Goal: Transaction & Acquisition: Book appointment/travel/reservation

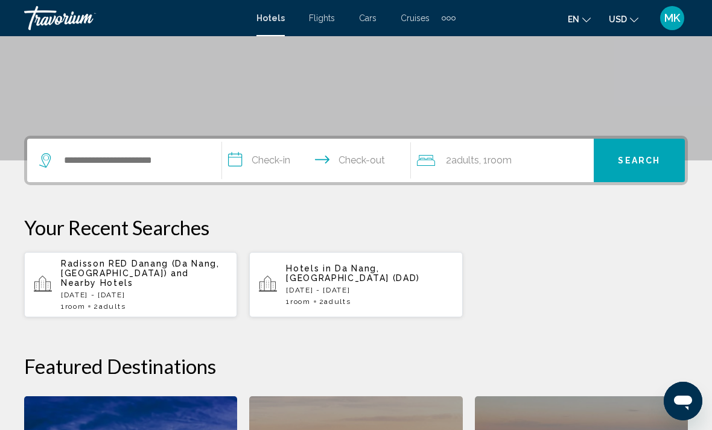
scroll to position [206, 0]
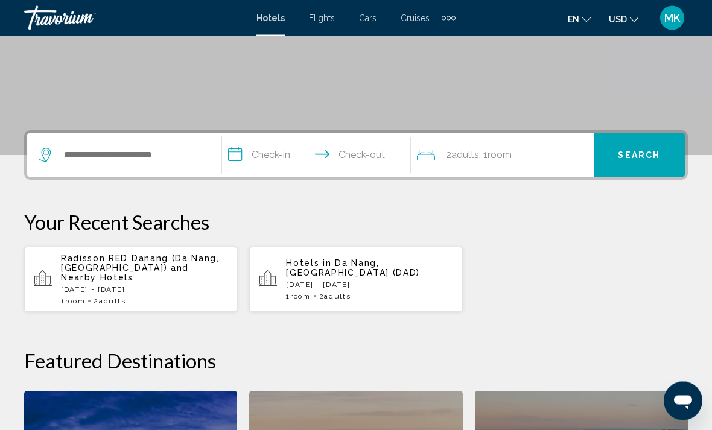
click at [150, 273] on div "Radisson RED Danang (Da Nang, VN) and Nearby Hotels Thu, 21 Aug - Wed, 27 Aug 1…" at bounding box center [144, 280] width 167 height 52
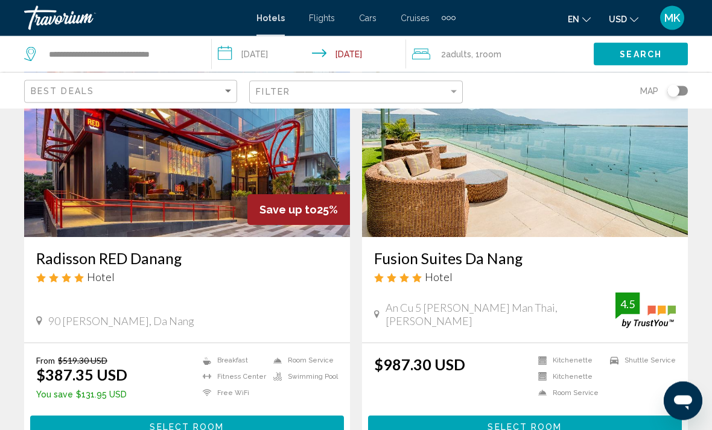
scroll to position [107, 0]
click at [200, 428] on span "Select Room" at bounding box center [187, 428] width 74 height 10
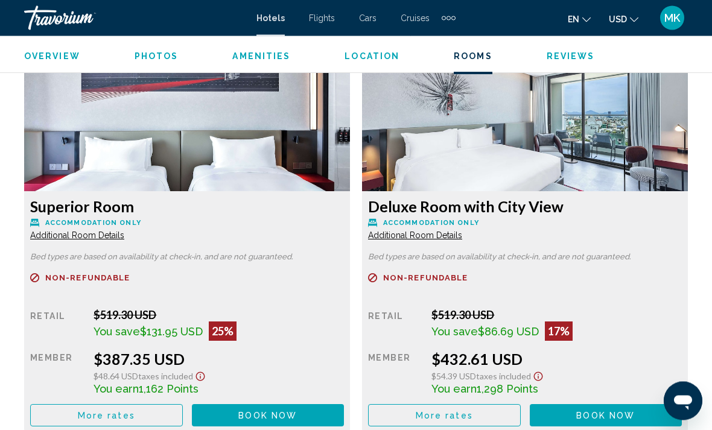
scroll to position [1880, 0]
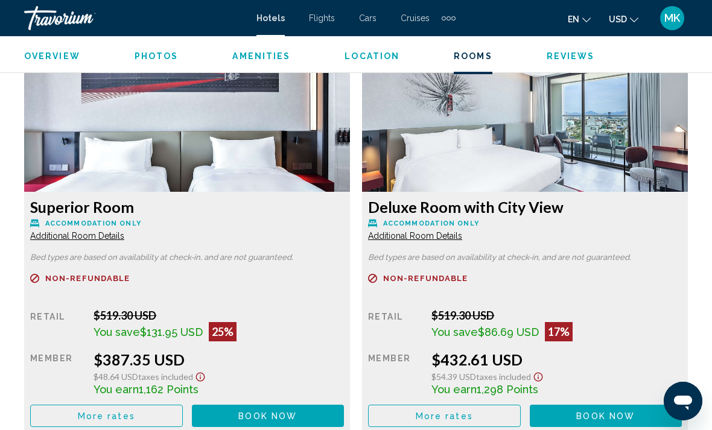
click at [289, 408] on button "Book now No longer available" at bounding box center [268, 416] width 153 height 22
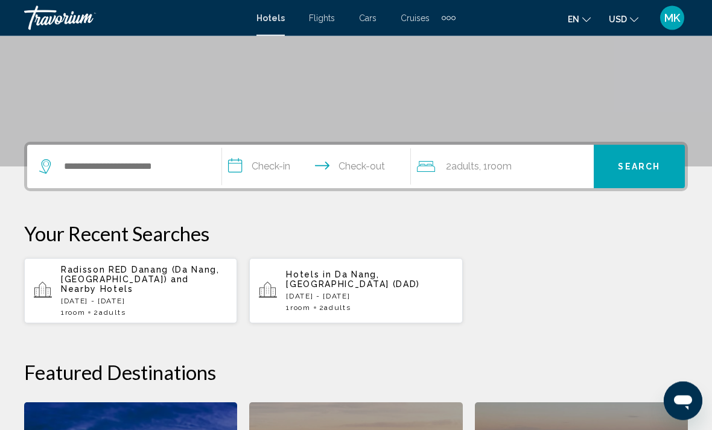
scroll to position [195, 0]
click at [174, 286] on div "Radisson RED Danang (Da Nang, VN) and Nearby Hotels Thu, 21 Aug - Wed, 27 Aug 1…" at bounding box center [144, 292] width 167 height 52
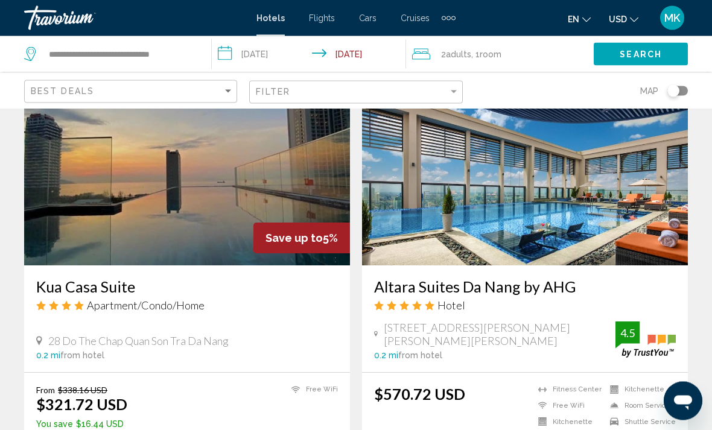
scroll to position [1355, 0]
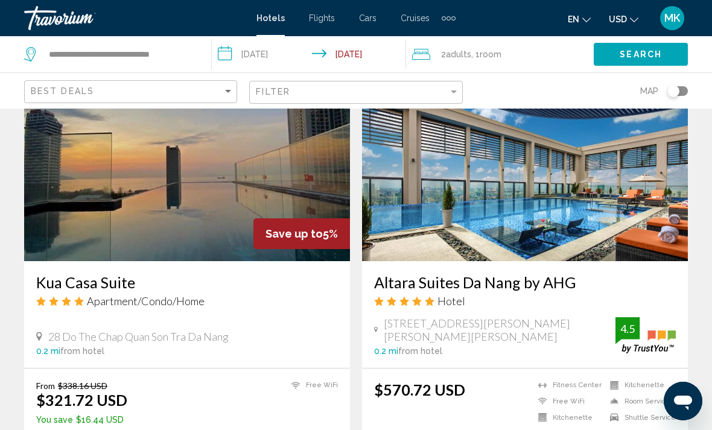
click at [261, 158] on img "Main content" at bounding box center [187, 164] width 326 height 193
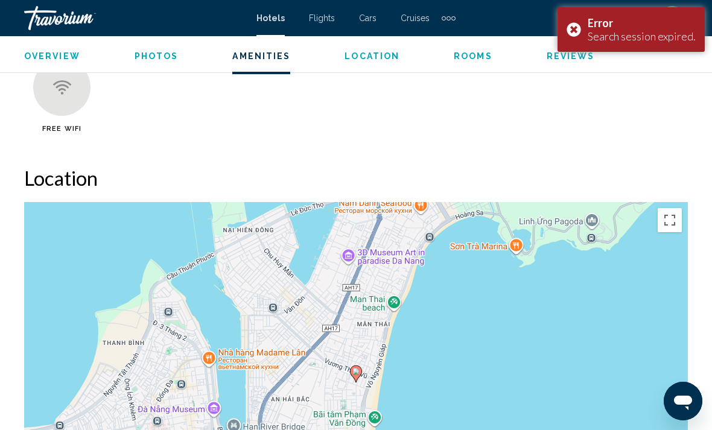
scroll to position [1197, 0]
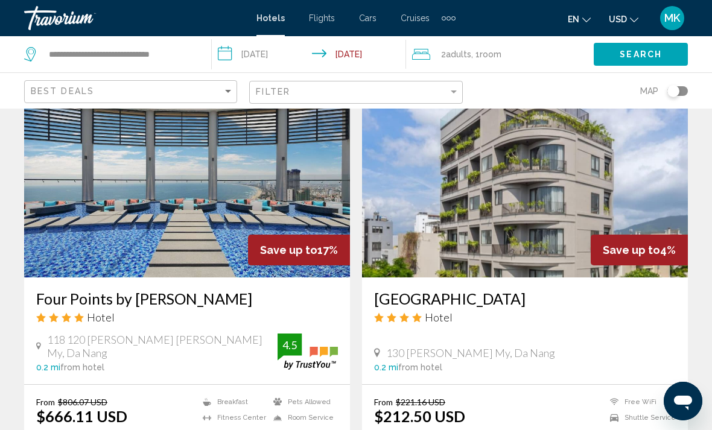
scroll to position [1764, 0]
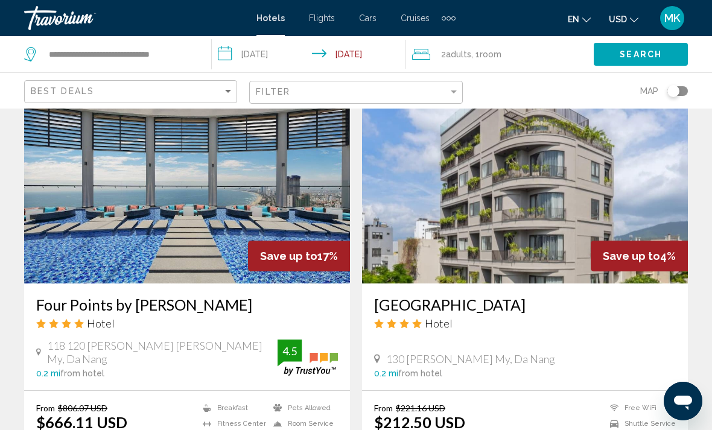
click at [671, 198] on img "Main content" at bounding box center [525, 187] width 326 height 193
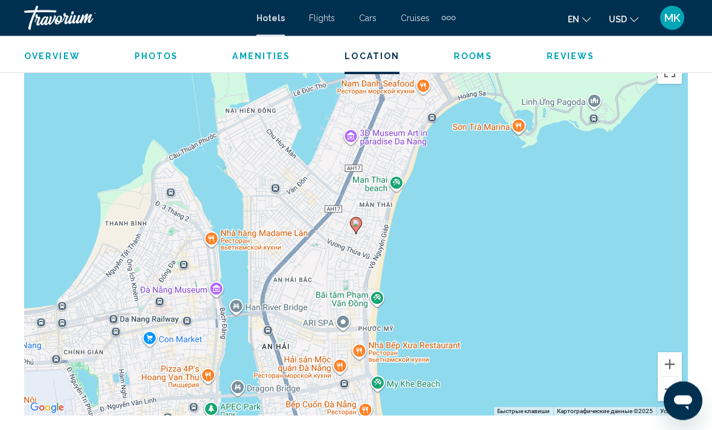
scroll to position [1374, 0]
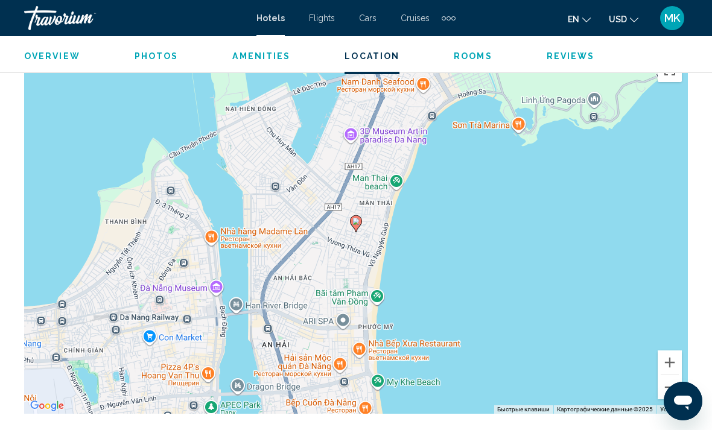
click at [665, 397] on button "Уменьшить" at bounding box center [670, 388] width 24 height 24
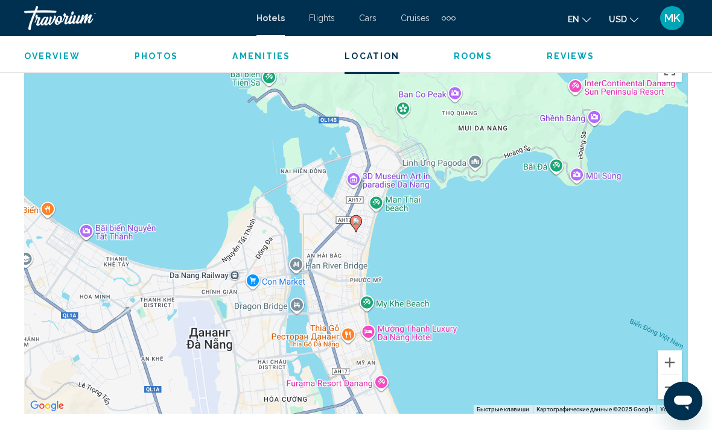
click at [668, 389] on button "Уменьшить" at bounding box center [670, 388] width 24 height 24
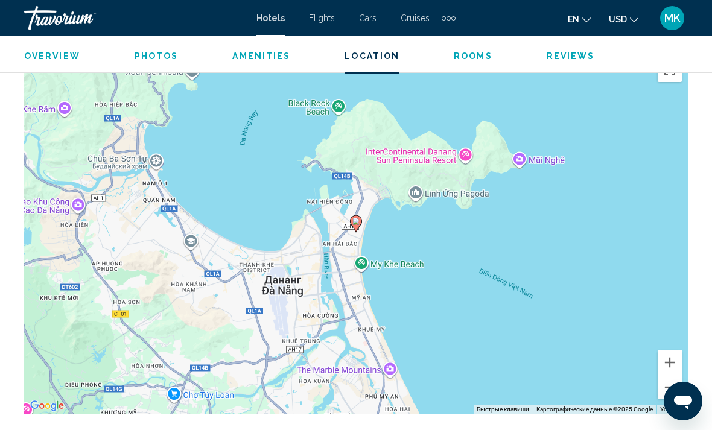
click at [674, 357] on button "Увеличить" at bounding box center [670, 363] width 24 height 24
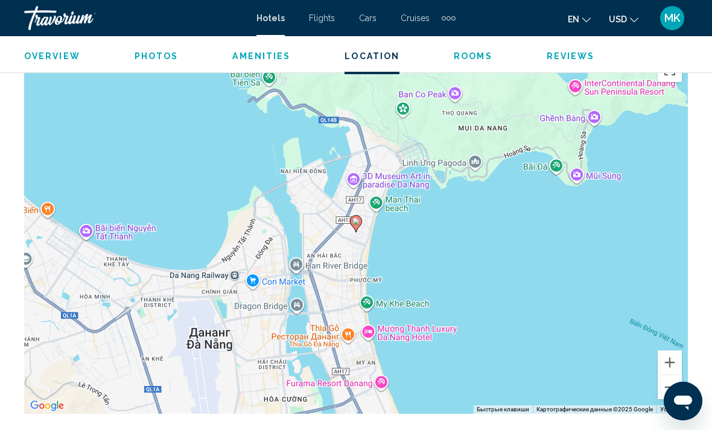
click at [677, 359] on button "Увеличить" at bounding box center [670, 363] width 24 height 24
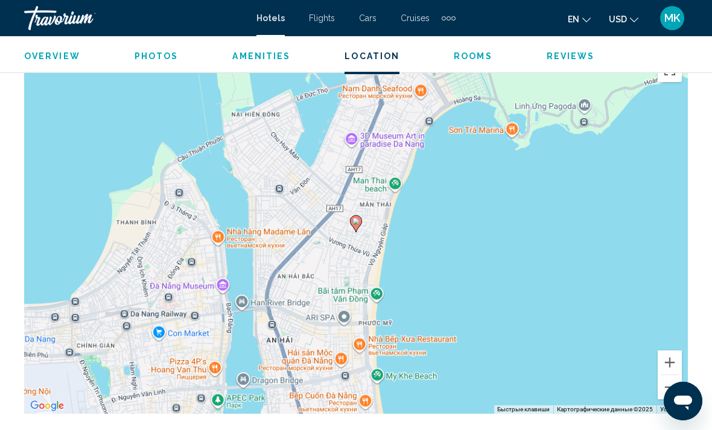
click at [675, 363] on button "Увеличить" at bounding box center [670, 363] width 24 height 24
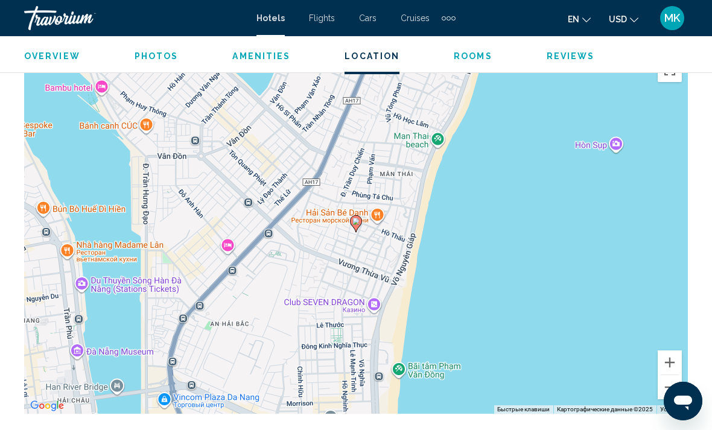
click at [673, 361] on button "Увеличить" at bounding box center [670, 363] width 24 height 24
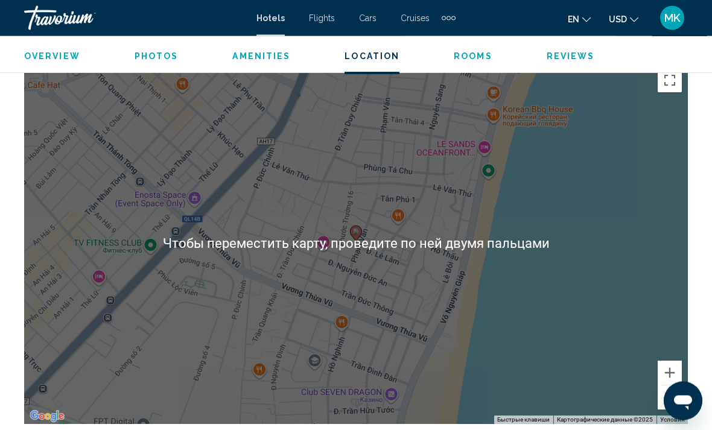
scroll to position [1379, 0]
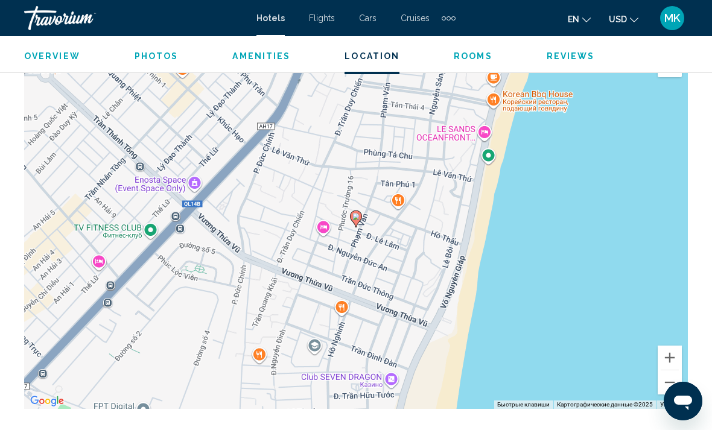
click at [674, 387] on button "Уменьшить" at bounding box center [670, 383] width 24 height 24
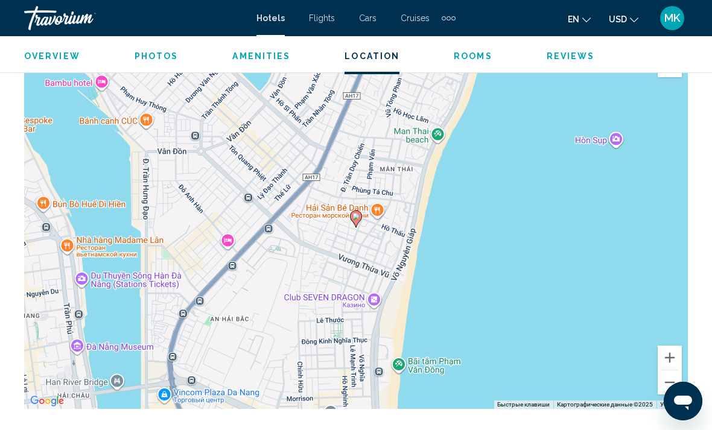
click at [669, 386] on button "Уменьшить" at bounding box center [670, 383] width 24 height 24
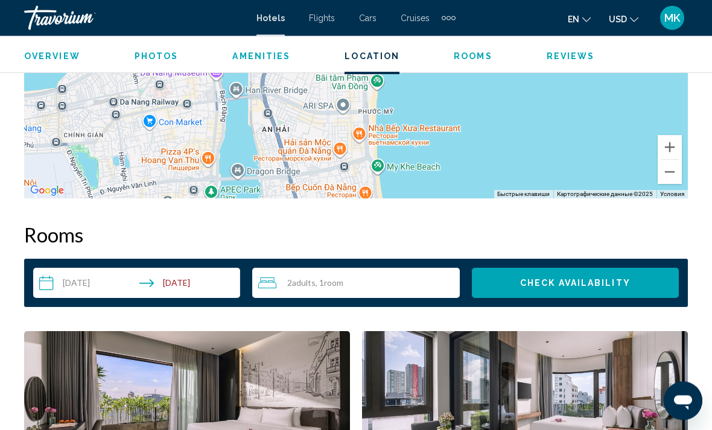
scroll to position [1584, 0]
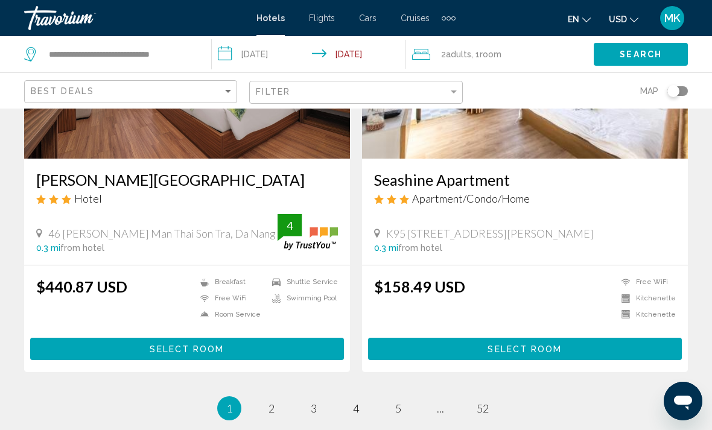
scroll to position [2332, 0]
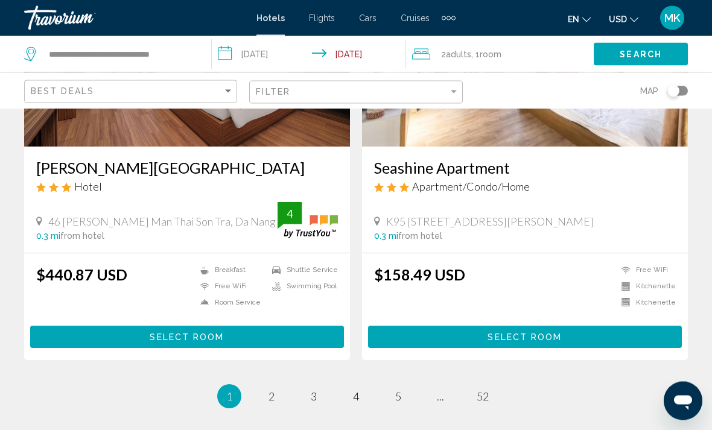
click at [270, 387] on link "page 2" at bounding box center [271, 397] width 21 height 21
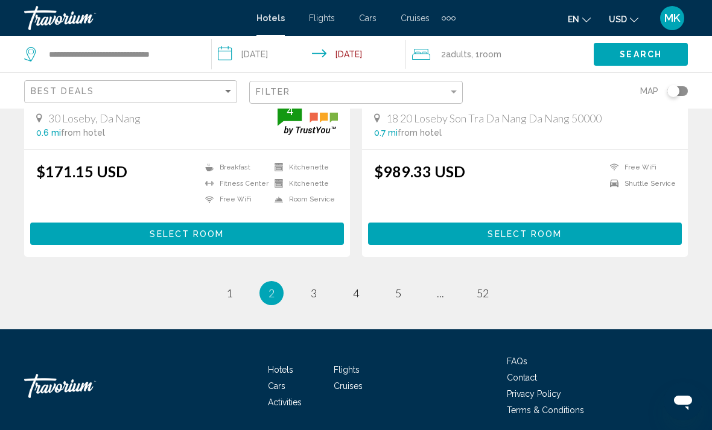
scroll to position [2463, 0]
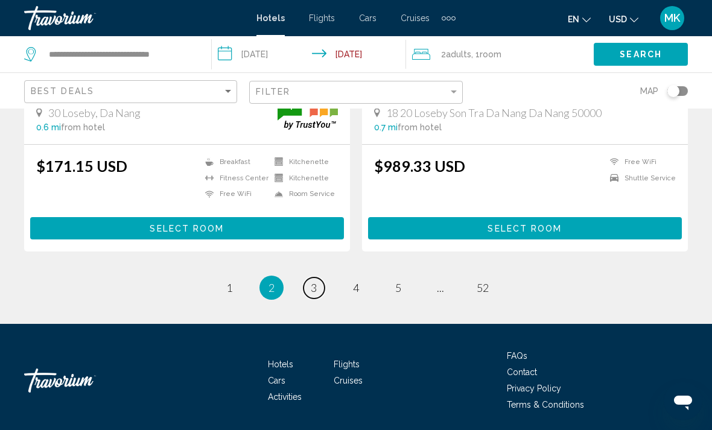
click at [305, 289] on link "page 3" at bounding box center [314, 288] width 21 height 21
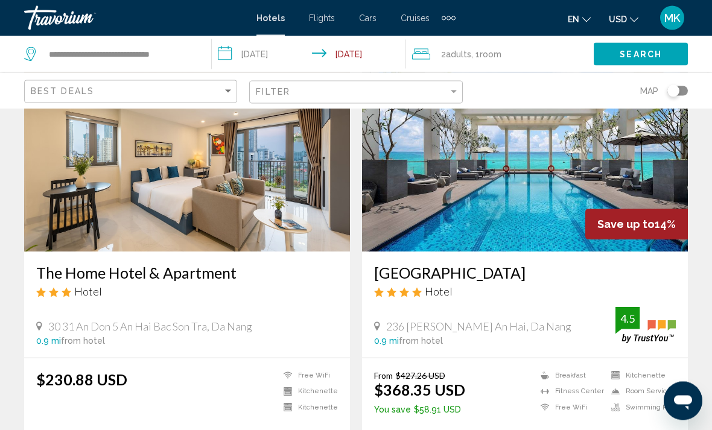
scroll to position [1841, 0]
click at [558, 175] on img "Main content" at bounding box center [525, 155] width 326 height 193
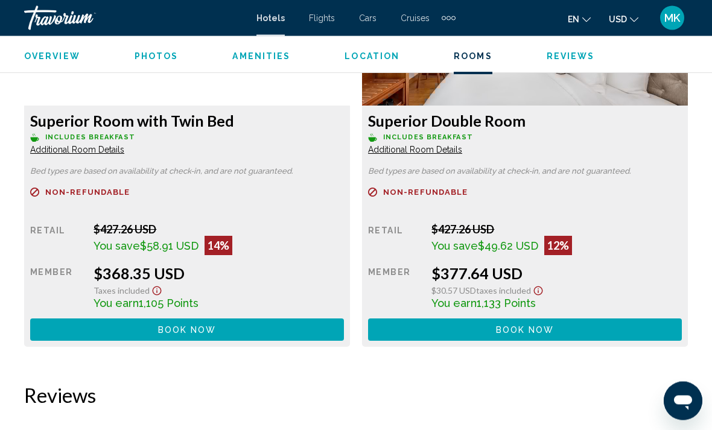
scroll to position [1966, 0]
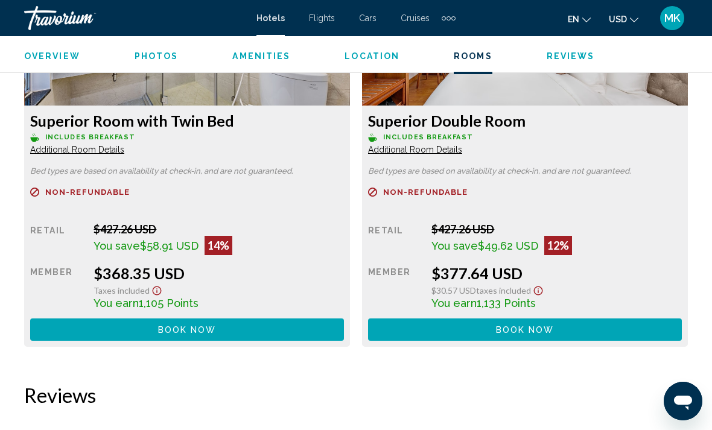
click at [266, 333] on button "Book now No longer available" at bounding box center [187, 330] width 314 height 22
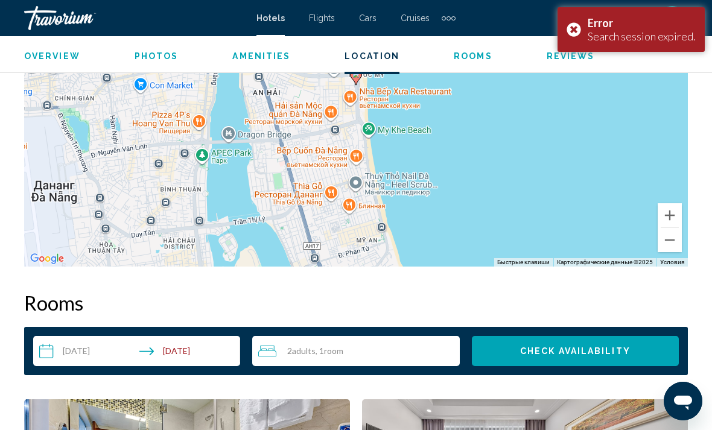
scroll to position [1515, 0]
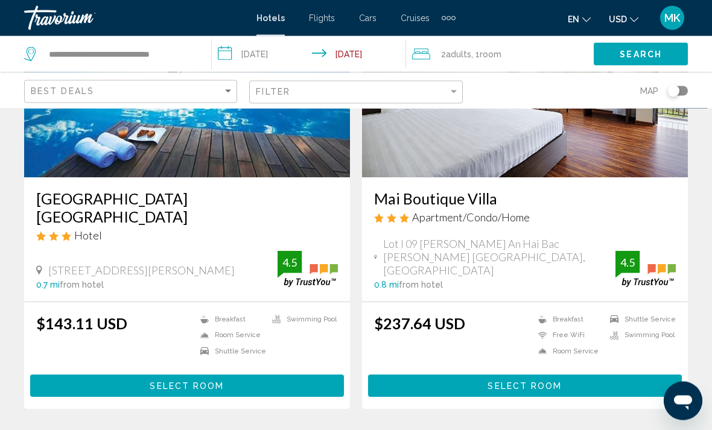
scroll to position [555, 0]
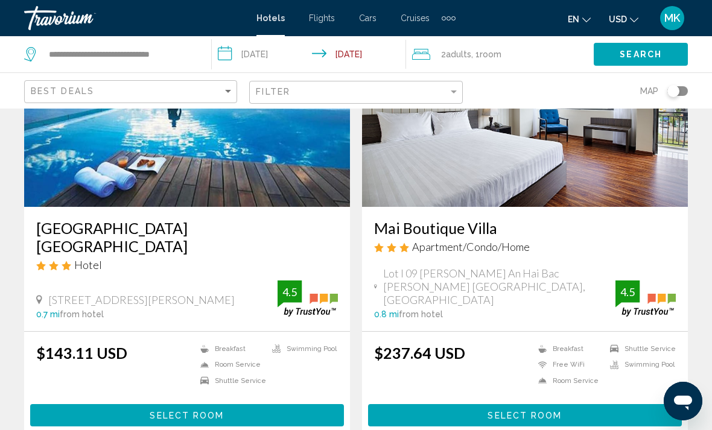
click at [281, 151] on img "Main content" at bounding box center [187, 110] width 326 height 193
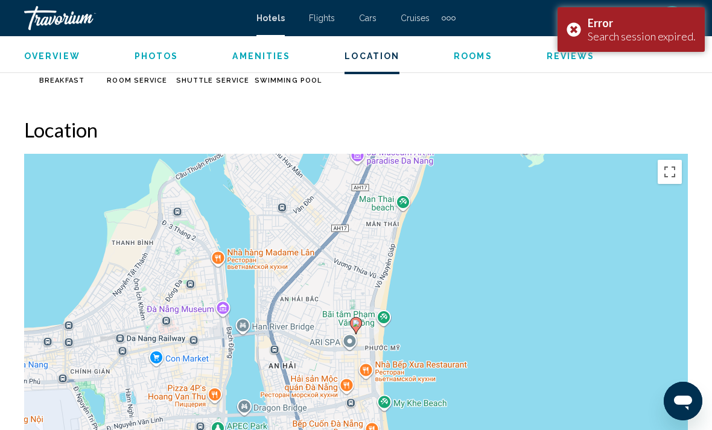
scroll to position [1194, 0]
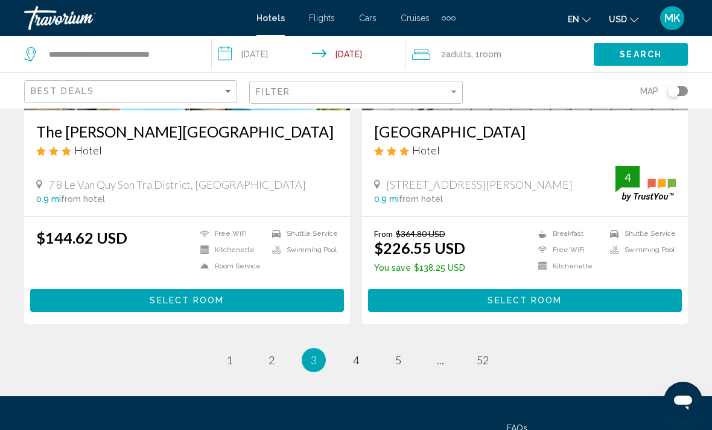
scroll to position [2436, 0]
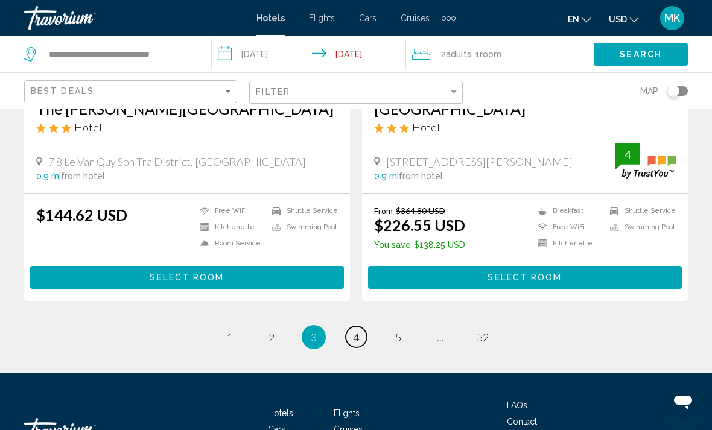
click at [357, 331] on span "4" at bounding box center [356, 337] width 6 height 13
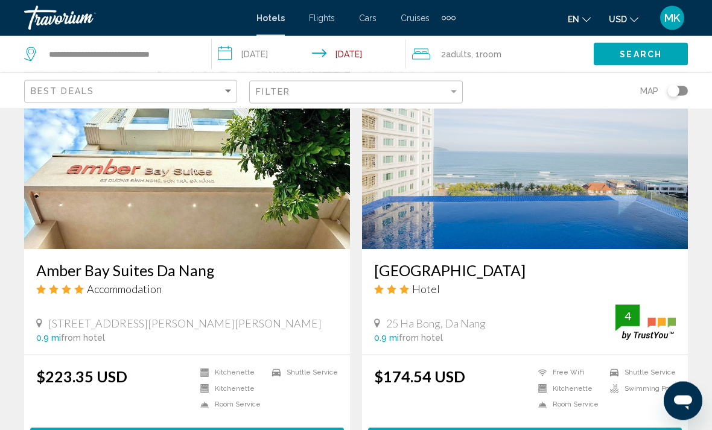
scroll to position [531, 0]
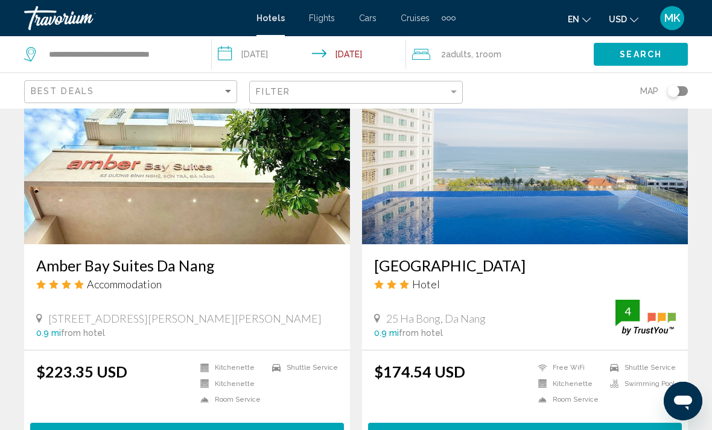
click at [446, 190] on img "Main content" at bounding box center [525, 147] width 326 height 193
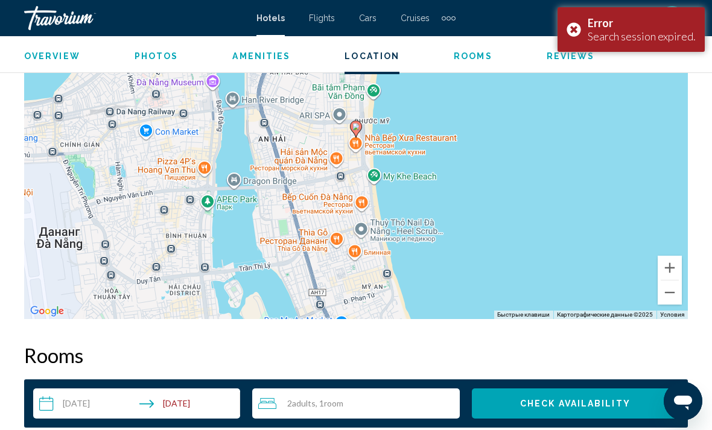
scroll to position [1427, 0]
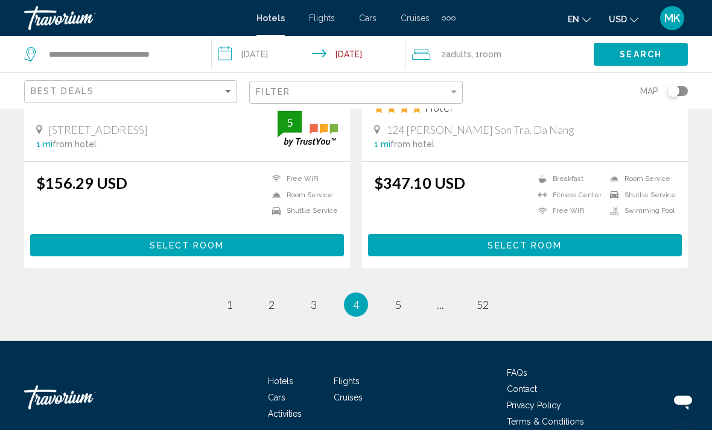
scroll to position [2451, 0]
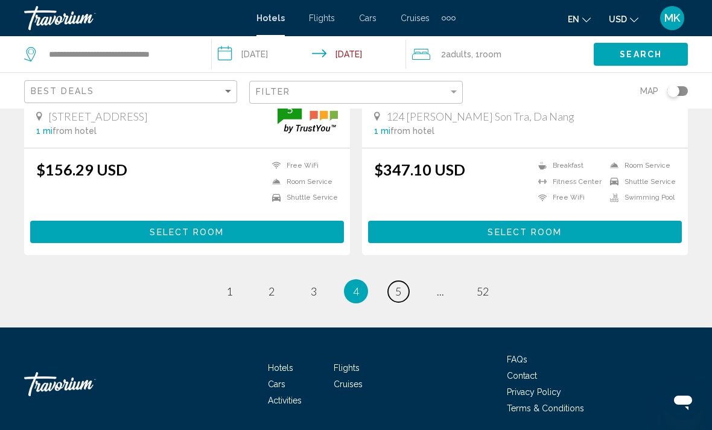
click at [397, 290] on span "5" at bounding box center [398, 291] width 6 height 13
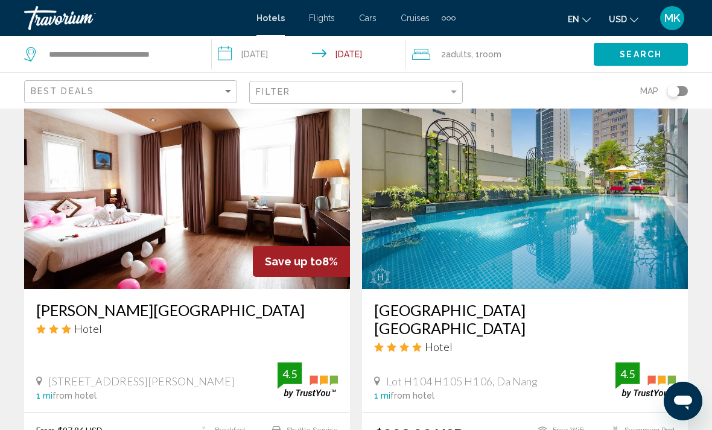
scroll to position [1374, 0]
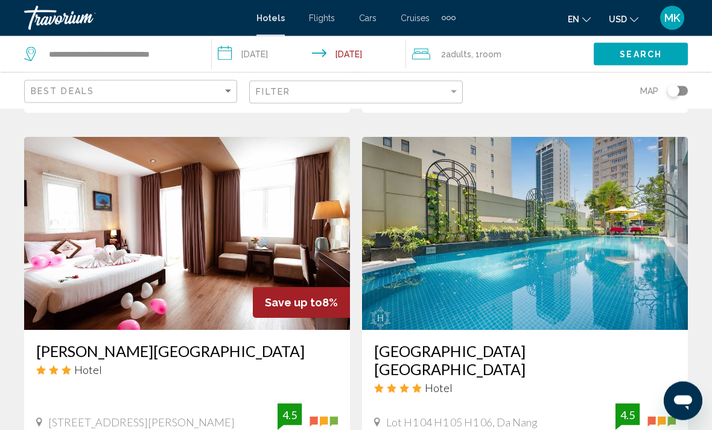
click at [653, 266] on img "Main content" at bounding box center [525, 234] width 326 height 193
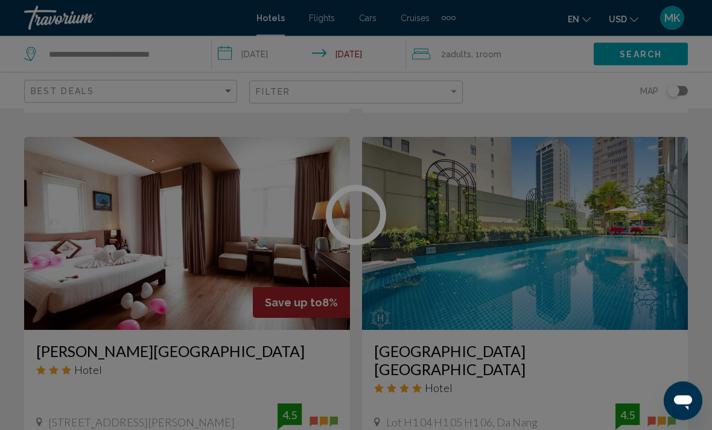
scroll to position [1322, 0]
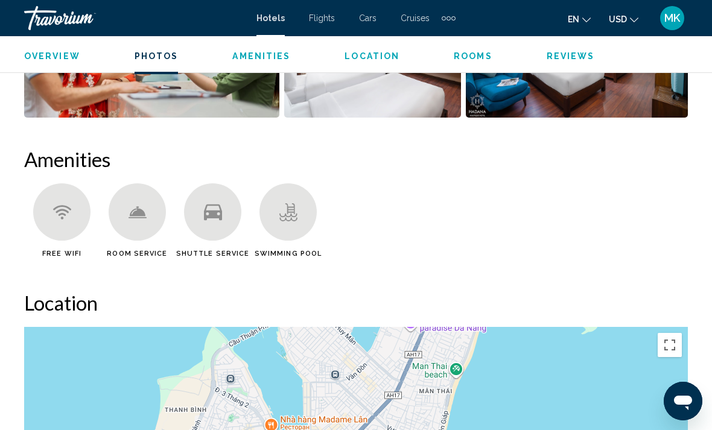
scroll to position [1087, 0]
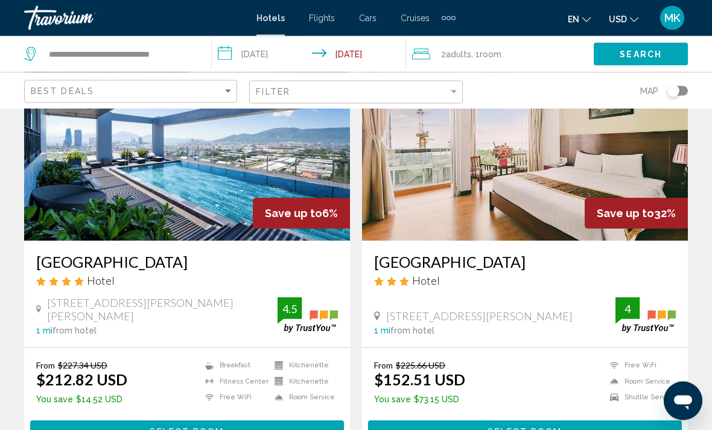
scroll to position [1923, 0]
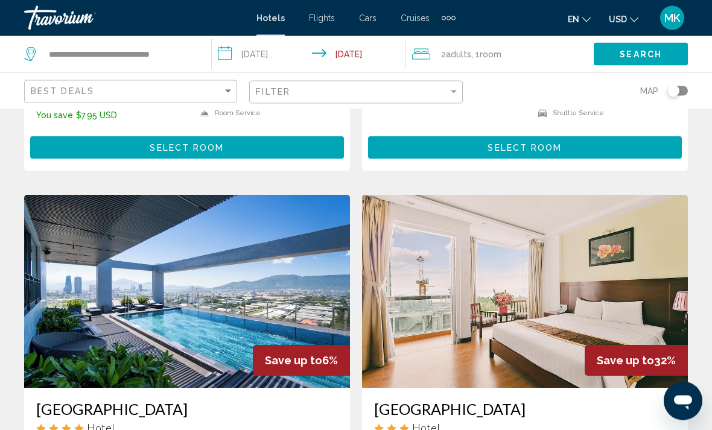
click at [249, 220] on img "Main content" at bounding box center [187, 292] width 326 height 193
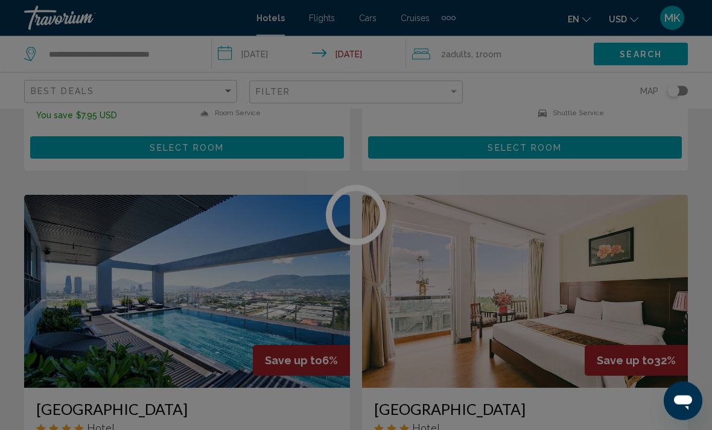
scroll to position [1713, 0]
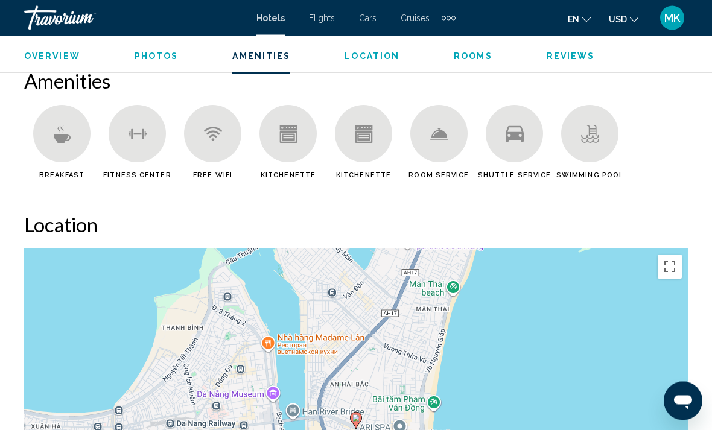
scroll to position [1169, 0]
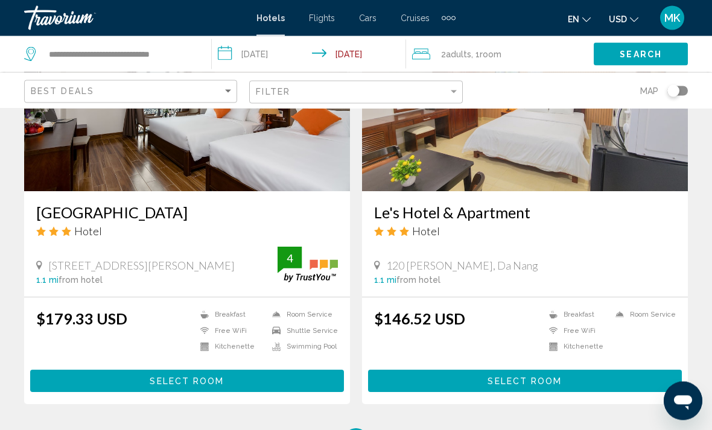
scroll to position [2343, 0]
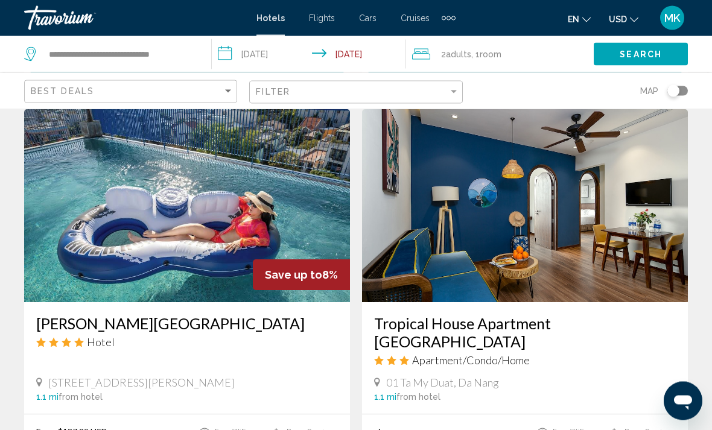
scroll to position [1753, 0]
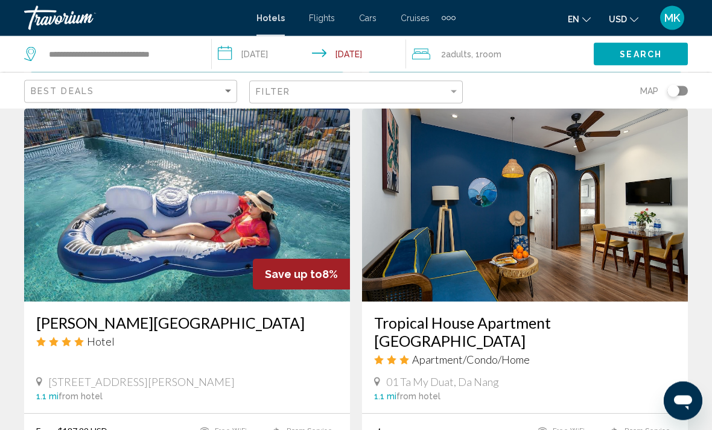
click at [258, 184] on img "Main content" at bounding box center [187, 205] width 326 height 193
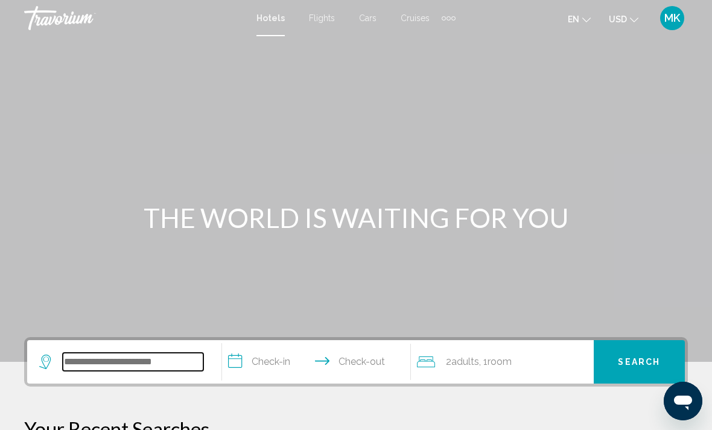
click at [129, 370] on input "Search widget" at bounding box center [133, 362] width 141 height 18
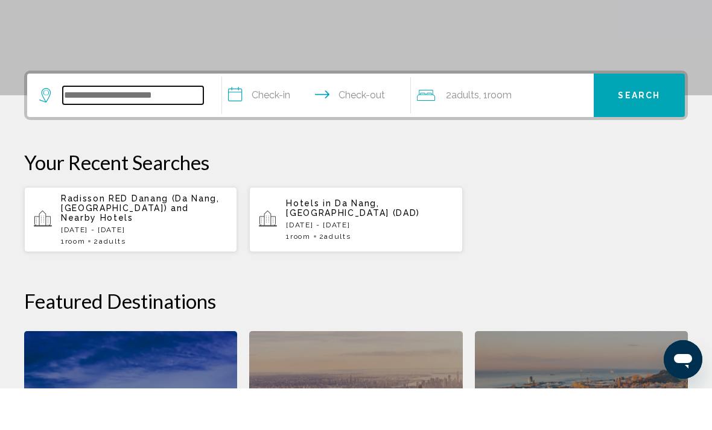
scroll to position [257, 0]
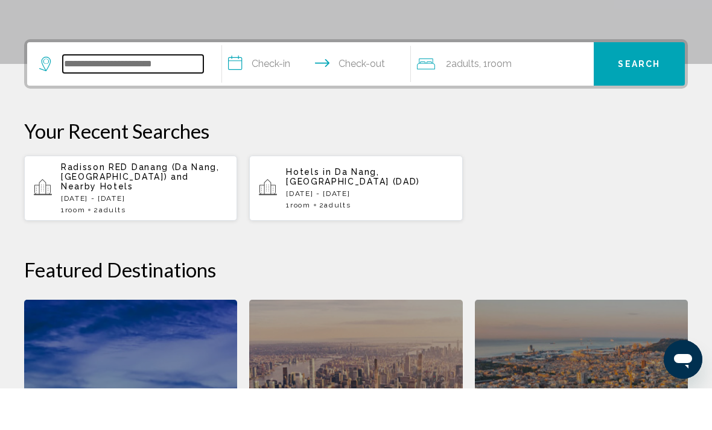
type input "*"
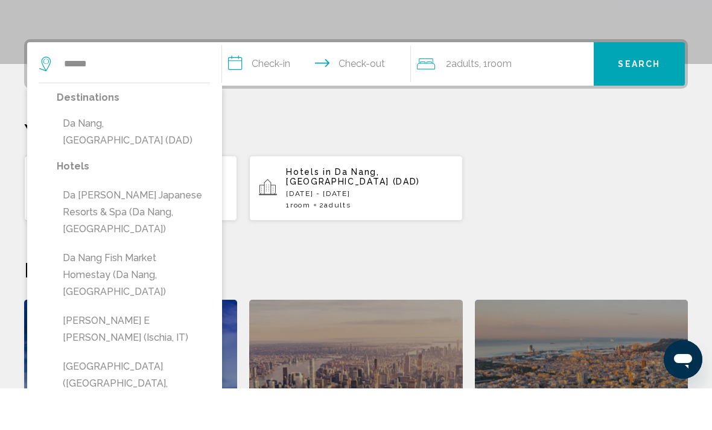
click at [156, 154] on button "Da Nang, [GEOGRAPHIC_DATA] (DAD)" at bounding box center [133, 174] width 153 height 40
type input "**********"
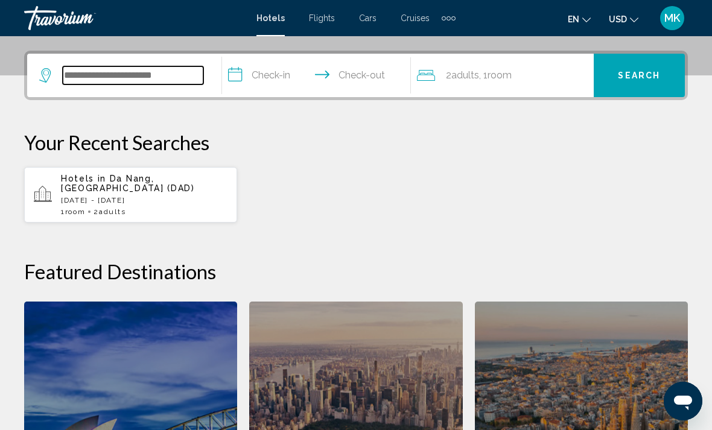
click at [147, 75] on input "Search widget" at bounding box center [133, 75] width 141 height 18
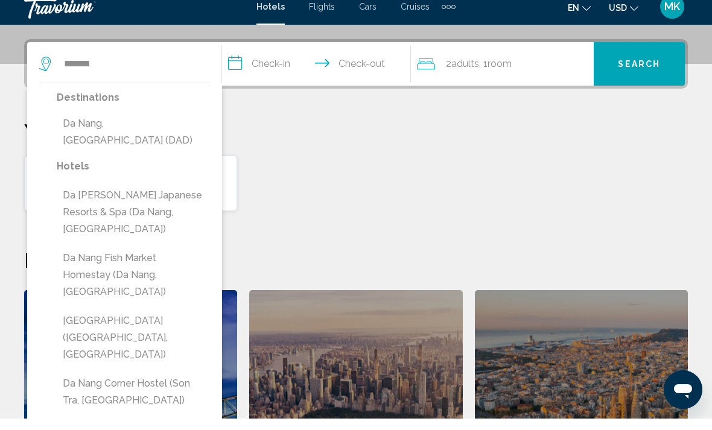
click at [141, 124] on button "Da Nang, [GEOGRAPHIC_DATA] (DAD)" at bounding box center [133, 144] width 153 height 40
type input "**********"
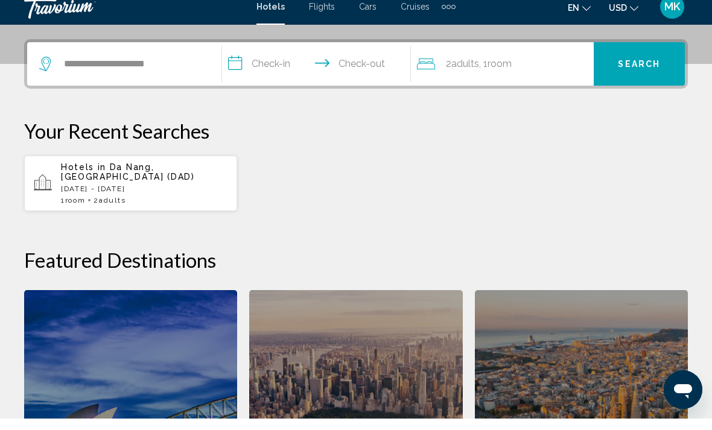
click at [229, 57] on input "**********" at bounding box center [319, 77] width 194 height 47
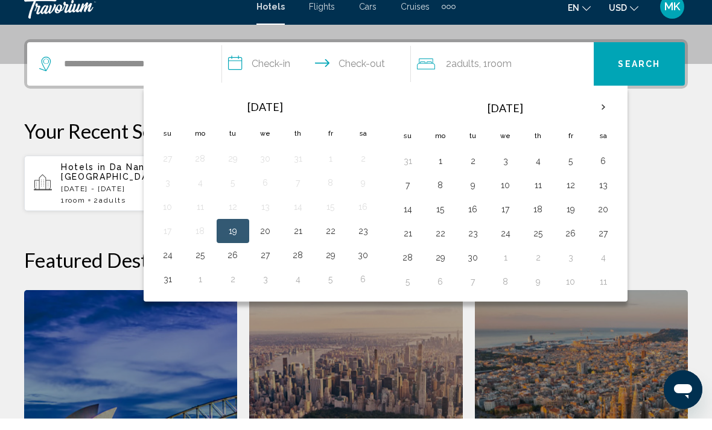
scroll to position [298, 0]
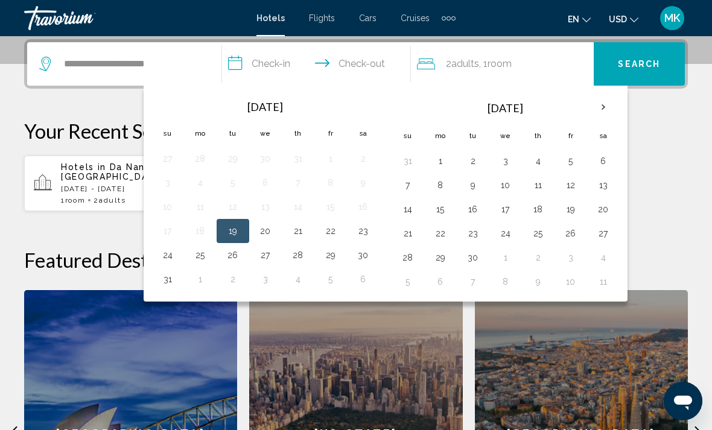
click at [301, 228] on button "21" at bounding box center [298, 231] width 19 height 17
click at [263, 263] on button "27" at bounding box center [265, 255] width 19 height 17
type input "**********"
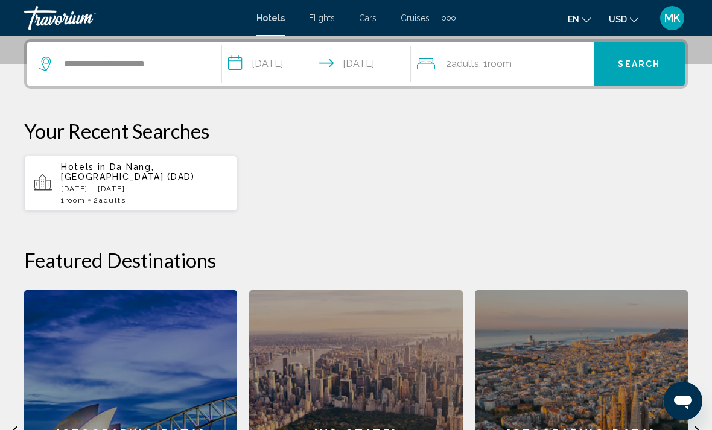
click at [641, 60] on span "Search" at bounding box center [639, 65] width 42 height 10
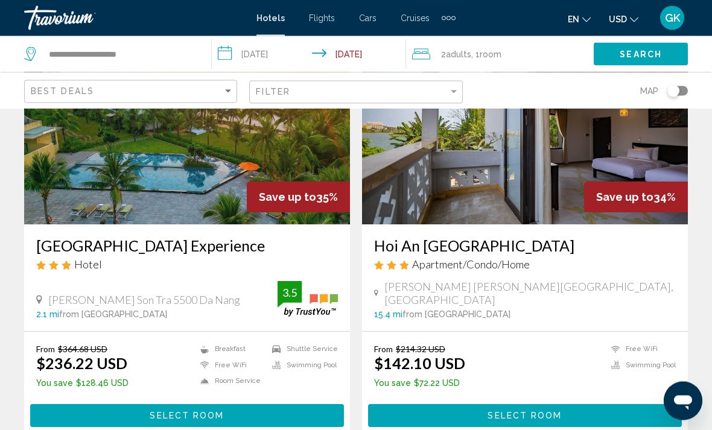
scroll to position [1849, 0]
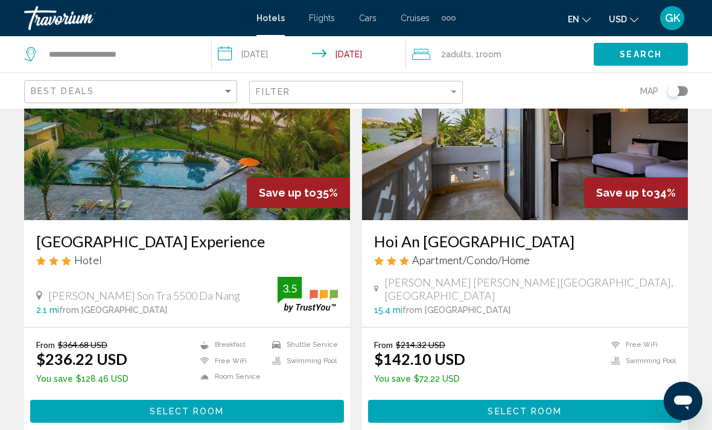
click at [216, 168] on img "Main content" at bounding box center [187, 123] width 326 height 193
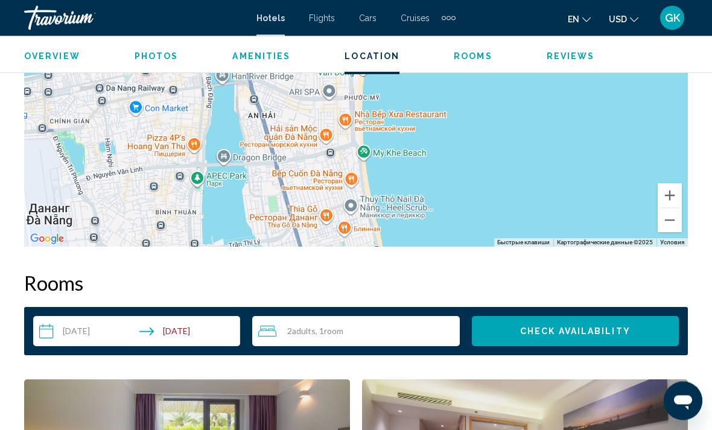
scroll to position [1539, 0]
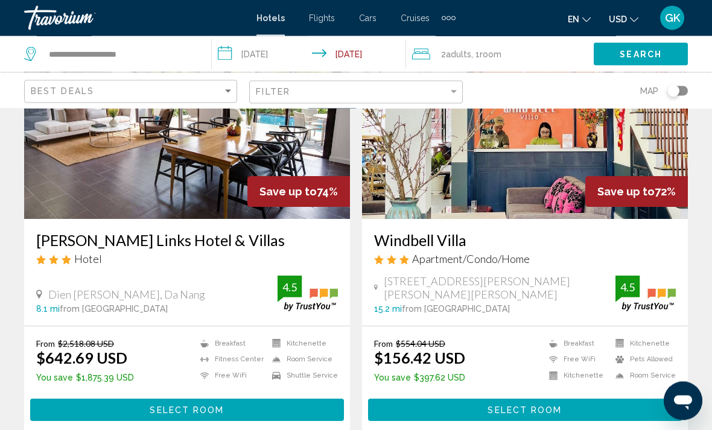
scroll to position [125, 0]
click at [535, 179] on img "Main content" at bounding box center [525, 122] width 326 height 193
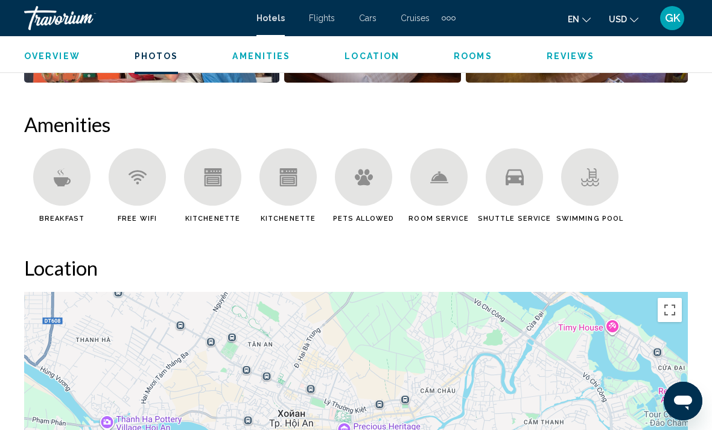
scroll to position [1123, 0]
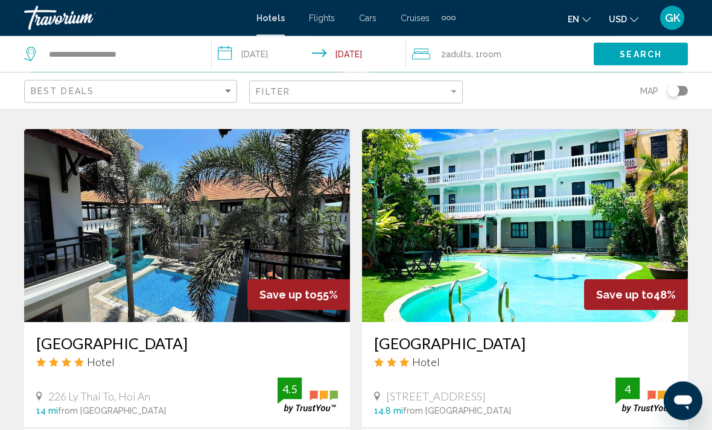
scroll to position [919, 0]
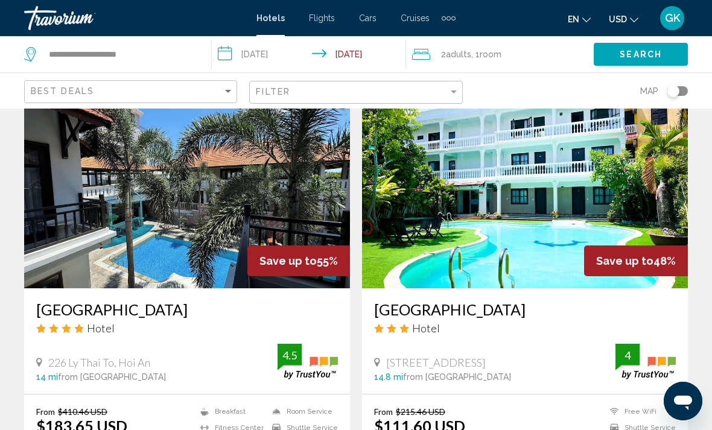
click at [567, 203] on img "Main content" at bounding box center [525, 191] width 326 height 193
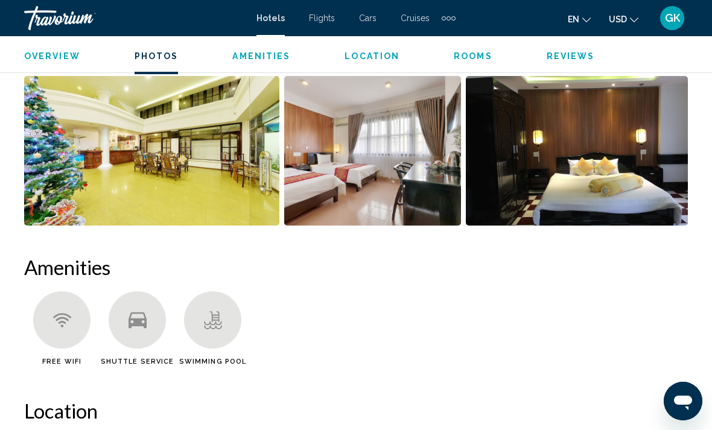
scroll to position [973, 0]
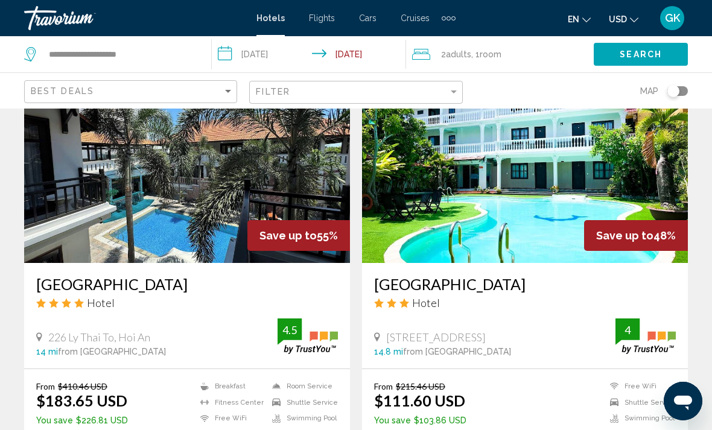
scroll to position [945, 0]
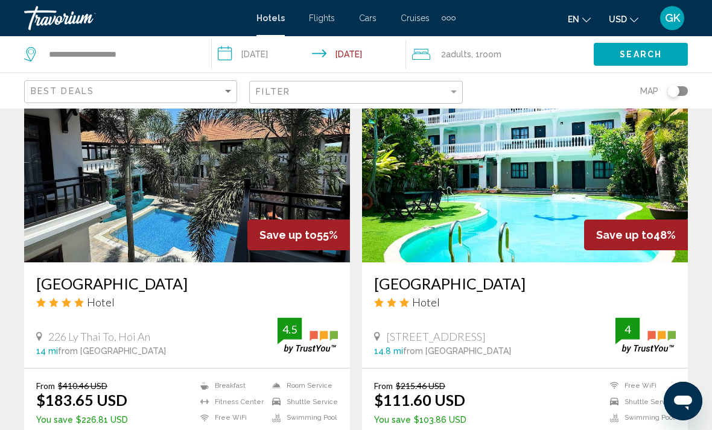
click at [197, 191] on img "Main content" at bounding box center [187, 165] width 326 height 193
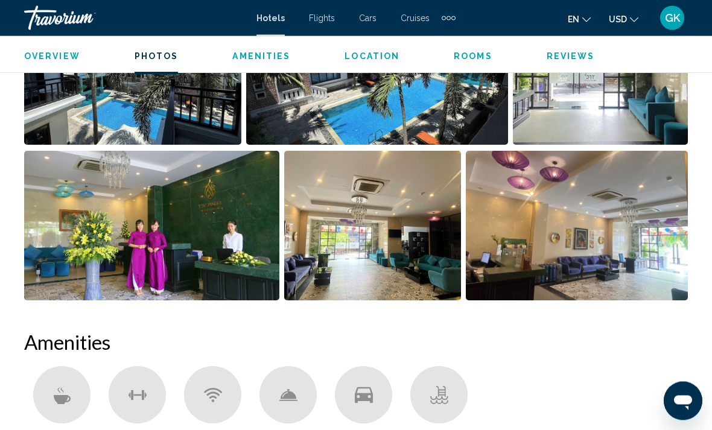
scroll to position [890, 0]
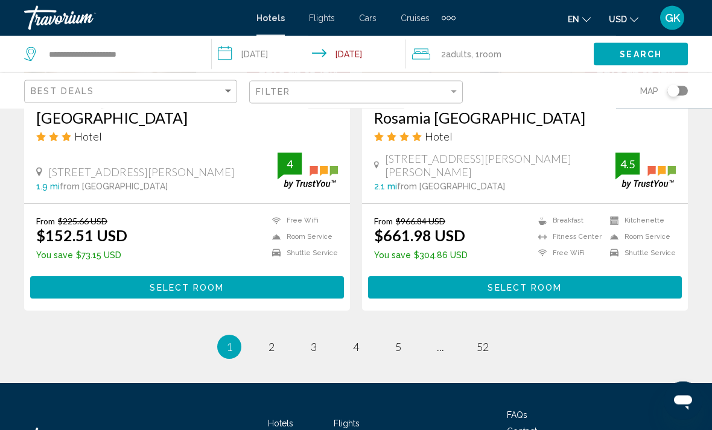
scroll to position [2390, 0]
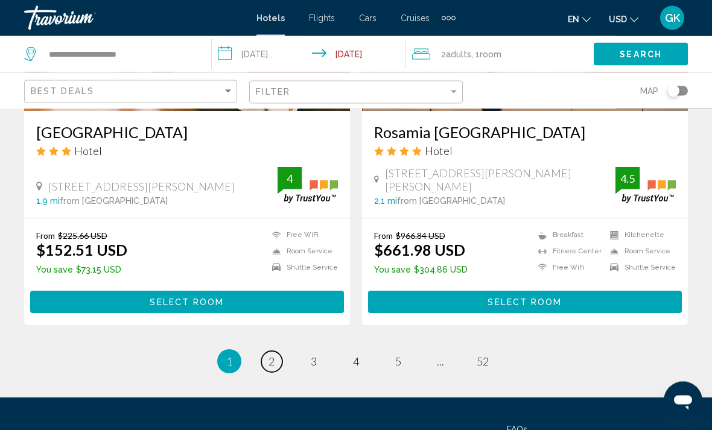
click at [281, 356] on link "page 2" at bounding box center [271, 362] width 21 height 21
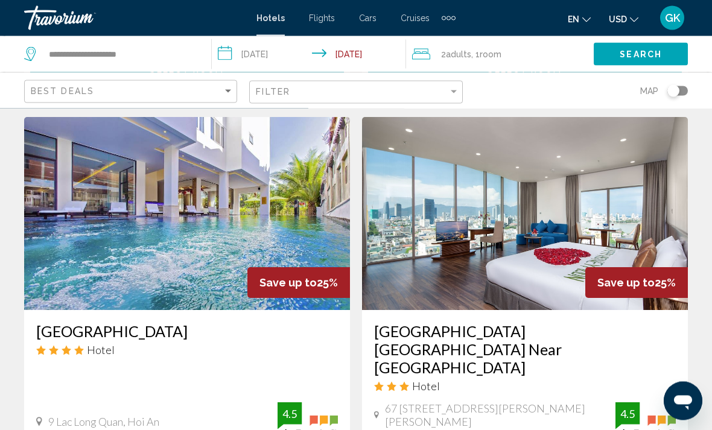
scroll to position [942, 0]
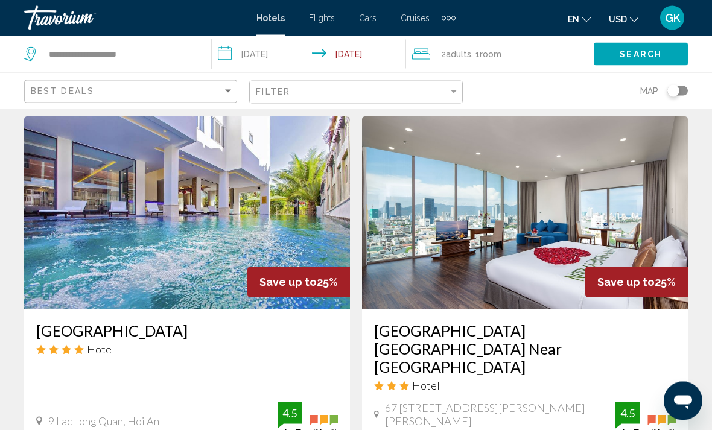
click at [277, 192] on img "Main content" at bounding box center [187, 213] width 326 height 193
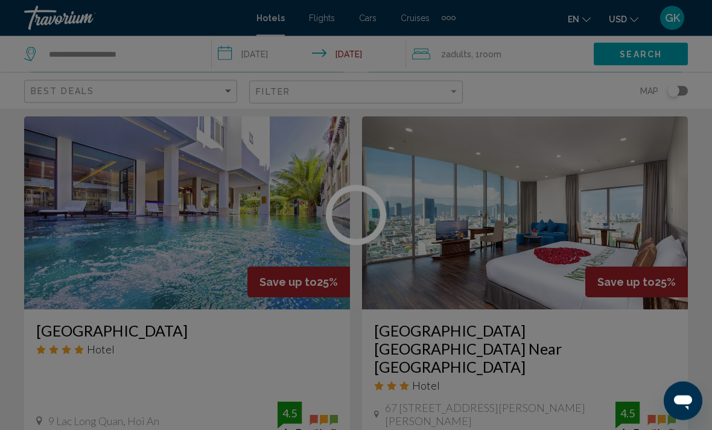
scroll to position [943, 0]
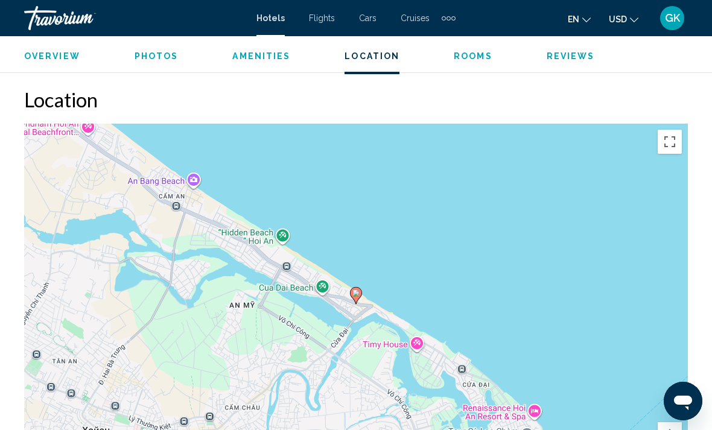
scroll to position [1294, 0]
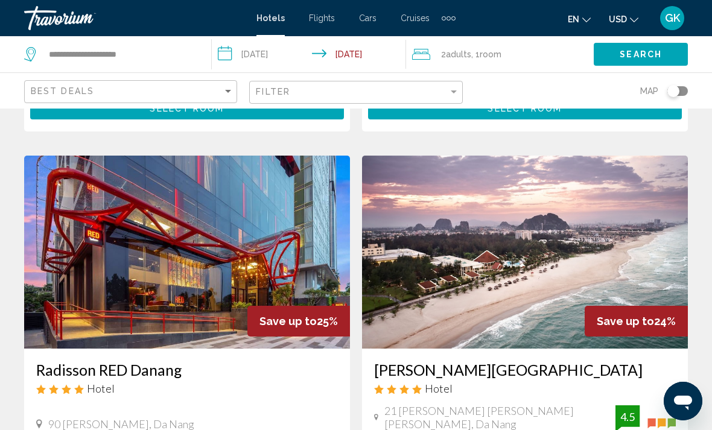
scroll to position [1372, 0]
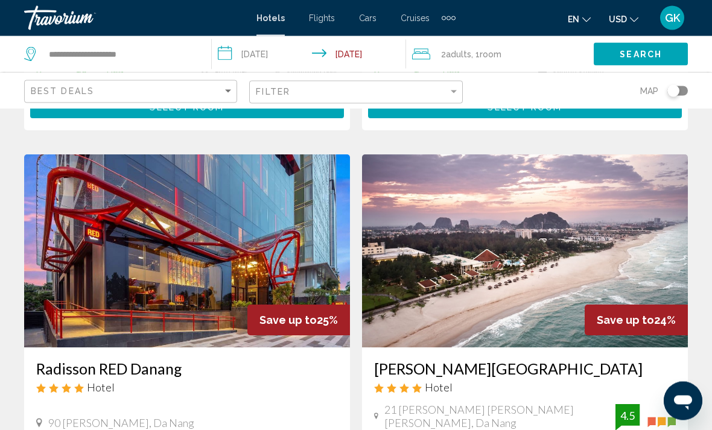
click at [270, 179] on img "Main content" at bounding box center [187, 251] width 326 height 193
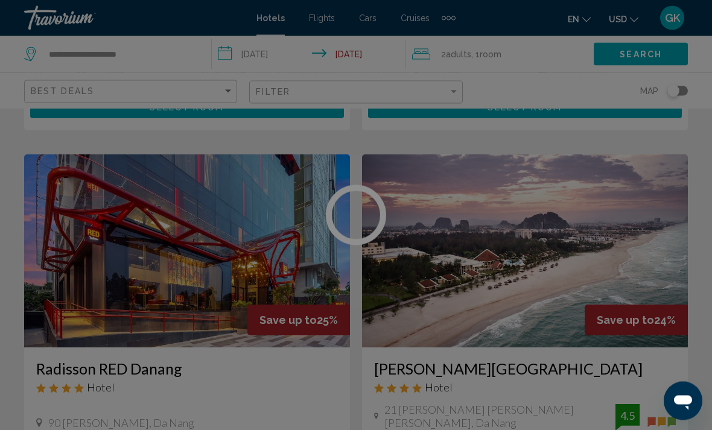
scroll to position [1373, 0]
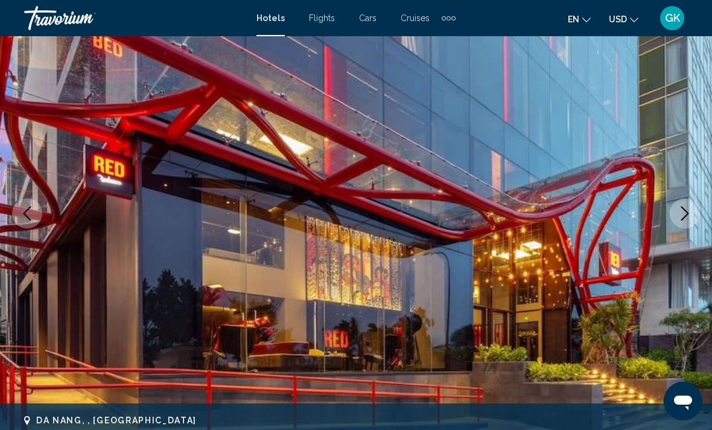
scroll to position [288, 0]
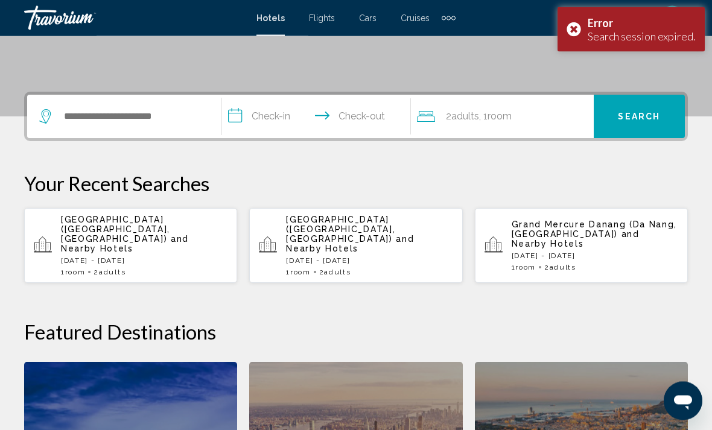
scroll to position [247, 0]
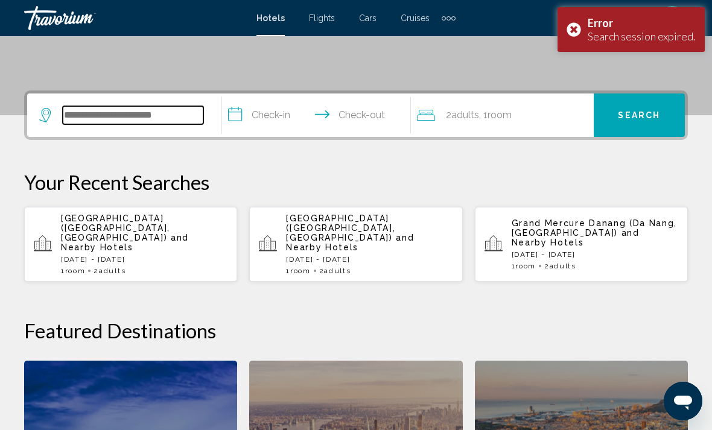
click at [137, 113] on input "Search widget" at bounding box center [133, 115] width 141 height 18
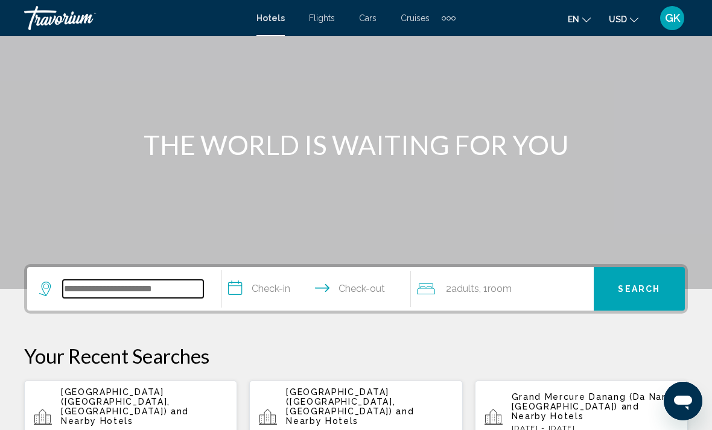
scroll to position [0, 0]
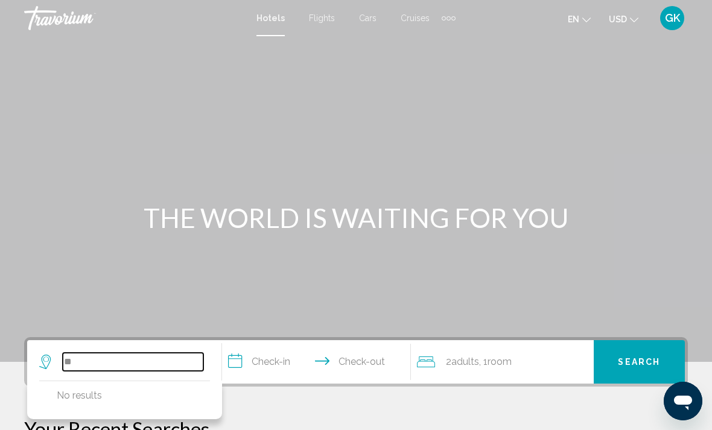
type input "*"
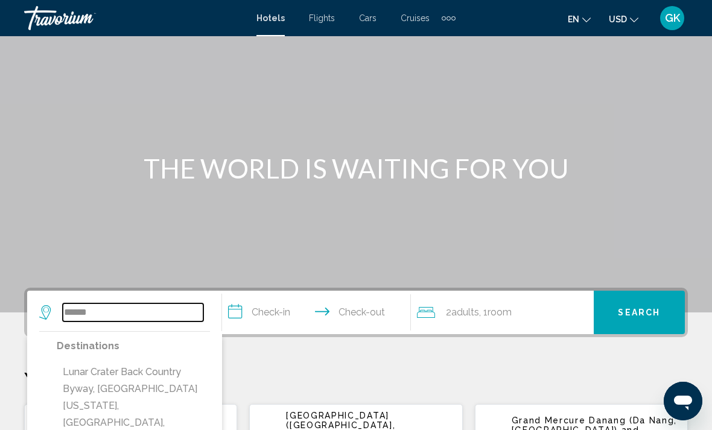
scroll to position [49, 0]
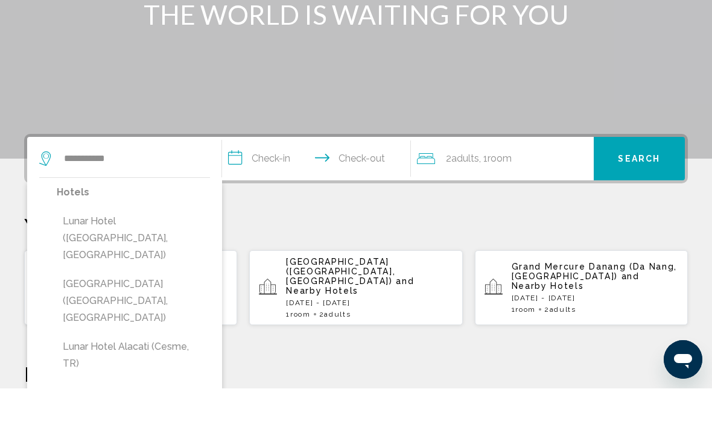
type input "**********"
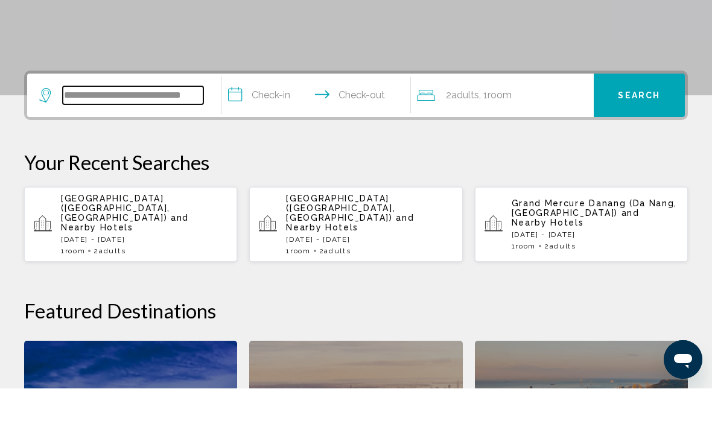
scroll to position [257, 0]
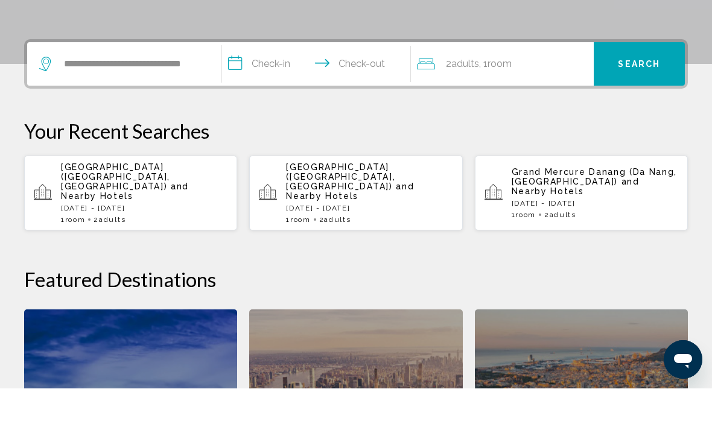
click at [231, 84] on input "**********" at bounding box center [319, 107] width 194 height 47
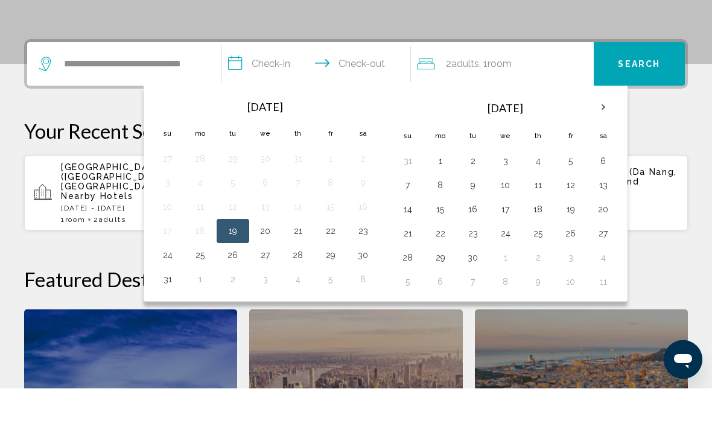
scroll to position [298, 0]
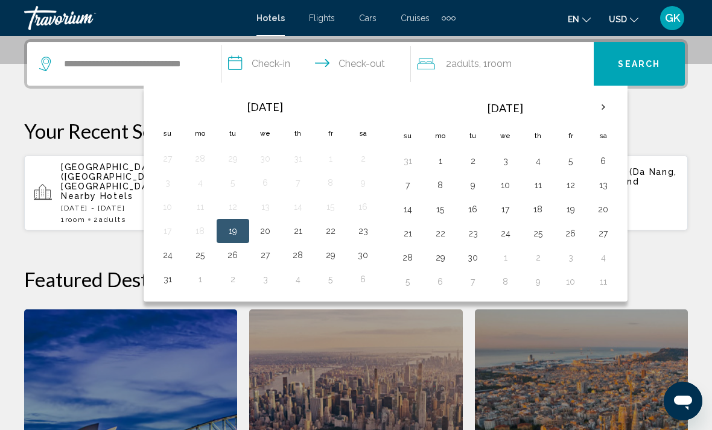
click at [299, 231] on button "21" at bounding box center [298, 231] width 19 height 17
click at [263, 254] on button "27" at bounding box center [265, 255] width 19 height 17
type input "**********"
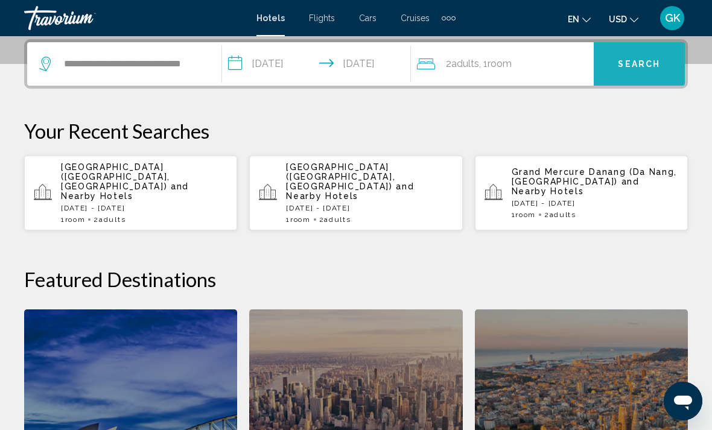
click at [670, 64] on button "Search" at bounding box center [639, 63] width 91 height 43
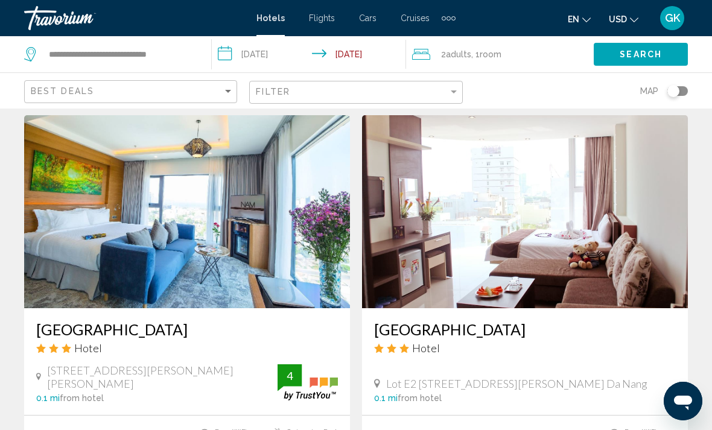
scroll to position [1315, 0]
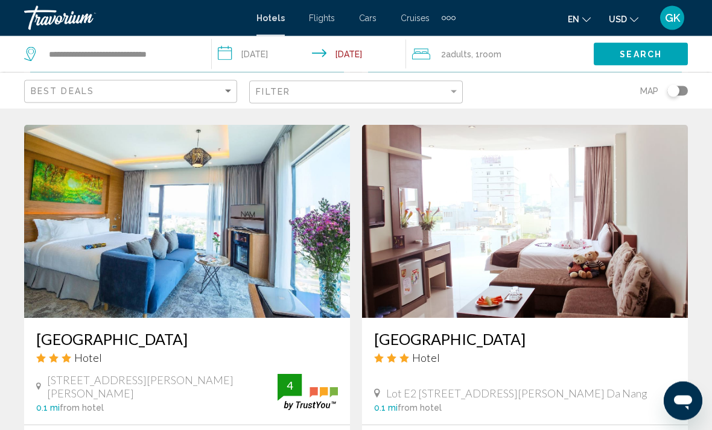
click at [611, 212] on img "Main content" at bounding box center [525, 222] width 326 height 193
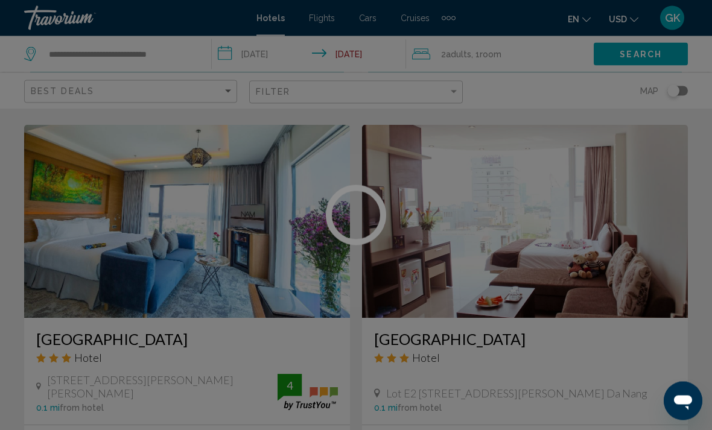
scroll to position [1316, 0]
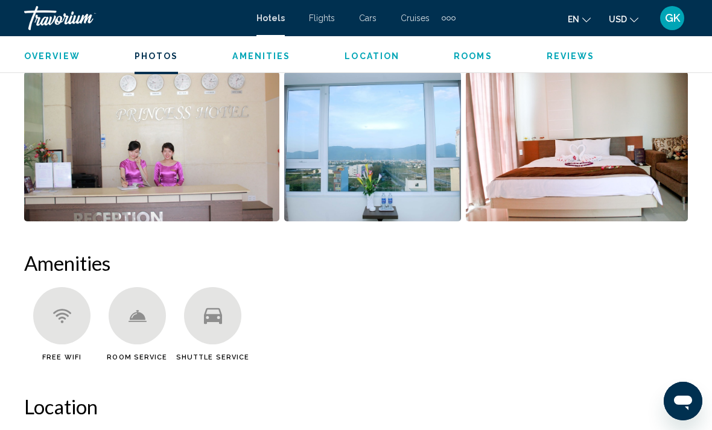
scroll to position [981, 0]
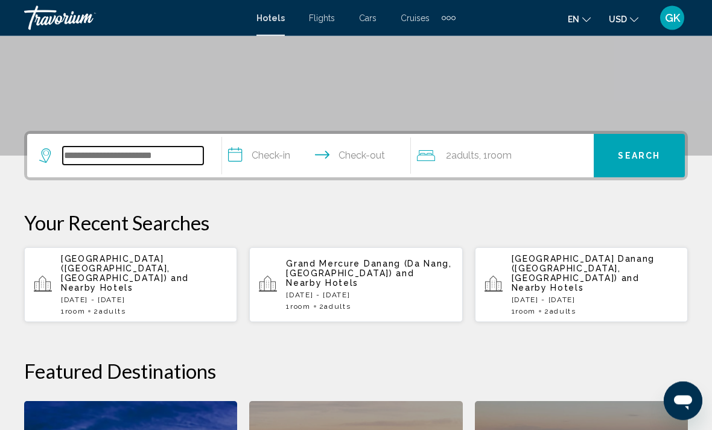
click at [153, 151] on input "Search widget" at bounding box center [133, 156] width 141 height 18
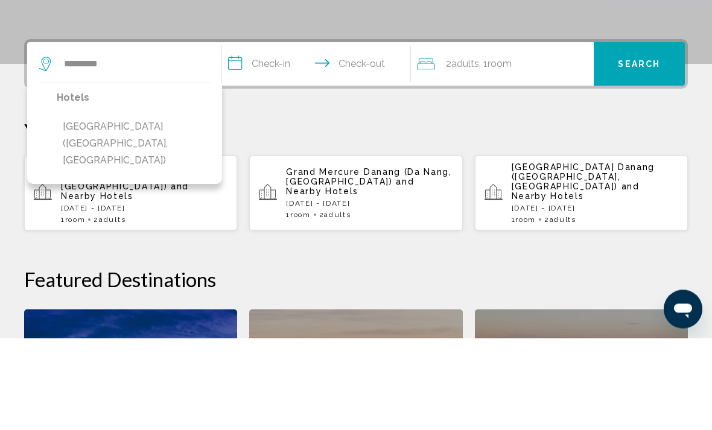
click at [165, 208] on button "CN Palace Boutique Hotel & Spa (Da Nang, VN)" at bounding box center [133, 236] width 153 height 57
type input "**********"
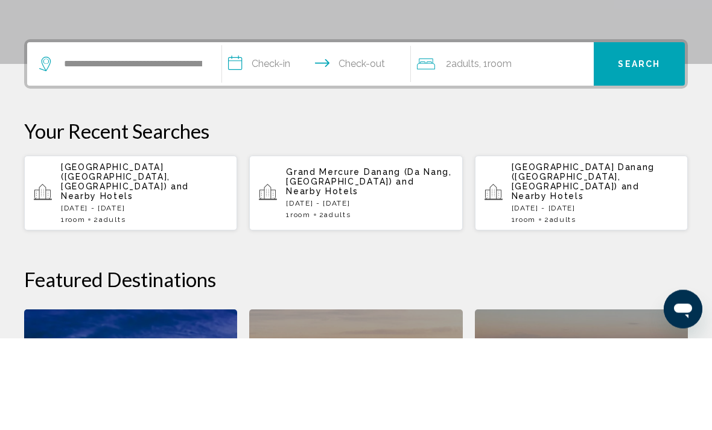
click at [235, 135] on input "**********" at bounding box center [319, 158] width 194 height 47
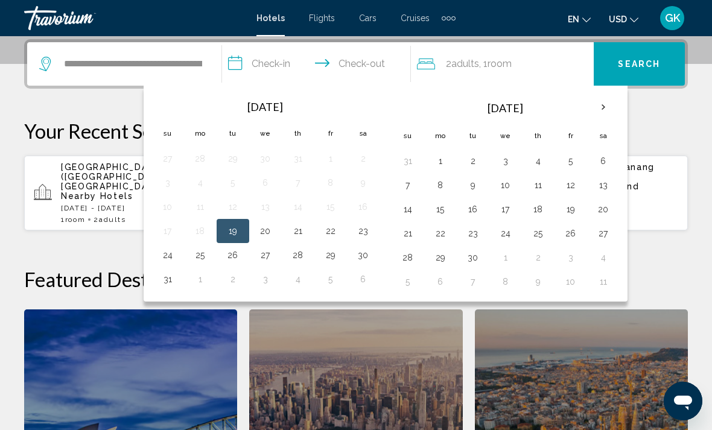
click at [302, 226] on button "21" at bounding box center [298, 231] width 19 height 17
click at [263, 259] on button "27" at bounding box center [265, 255] width 19 height 17
type input "**********"
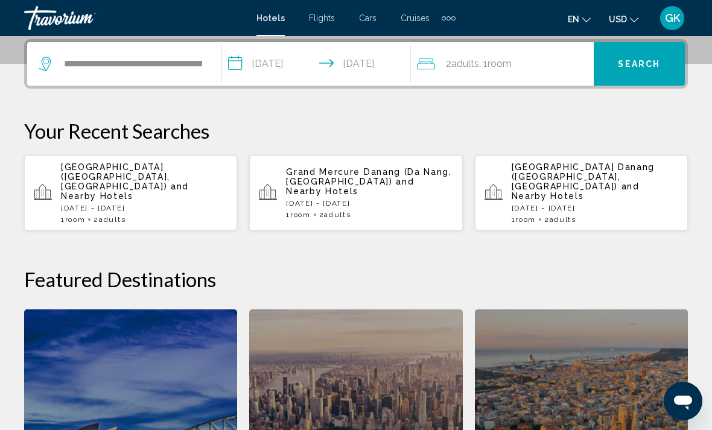
click at [651, 55] on button "Search" at bounding box center [639, 63] width 91 height 43
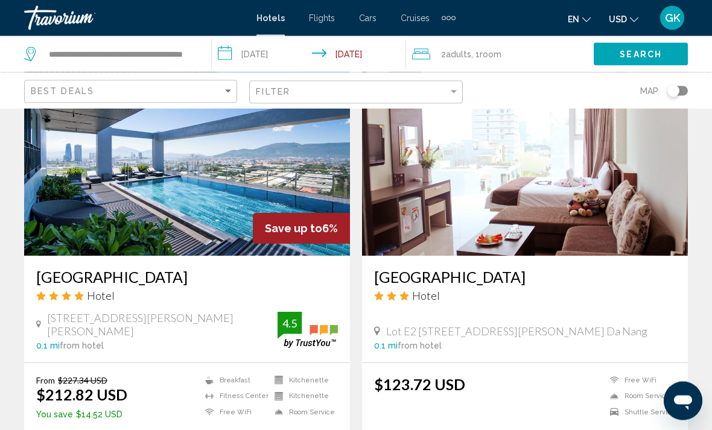
scroll to position [513, 0]
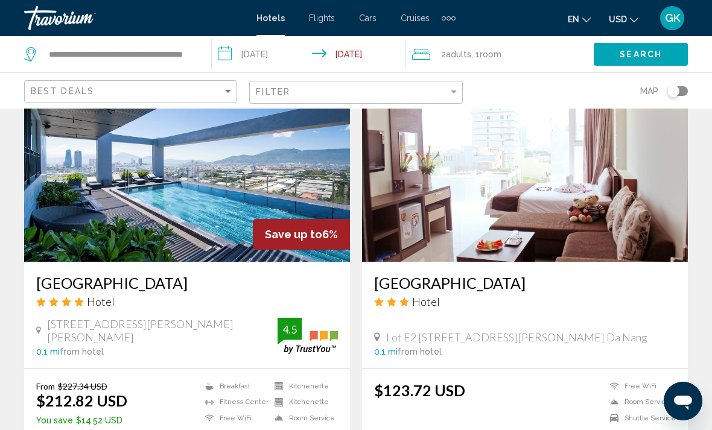
click at [299, 184] on img "Main content" at bounding box center [187, 165] width 326 height 193
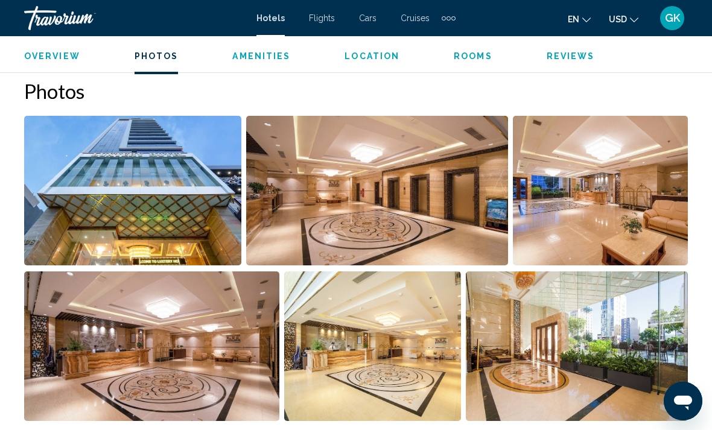
scroll to position [794, 0]
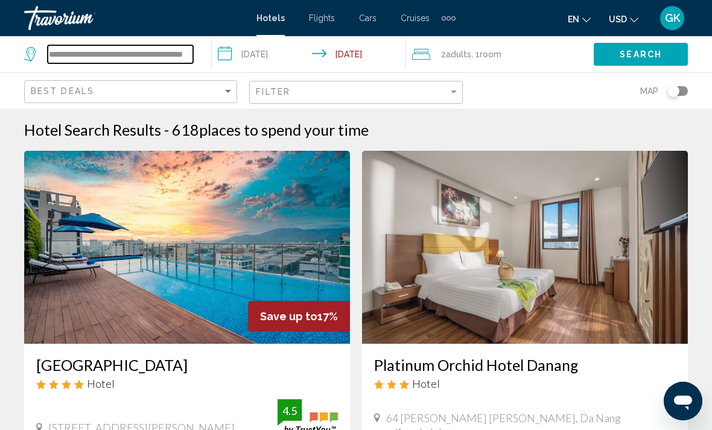
click at [176, 52] on input "**********" at bounding box center [120, 54] width 145 height 18
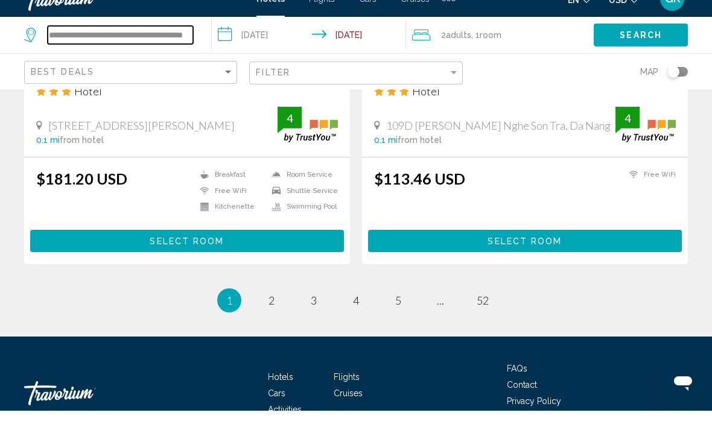
scroll to position [2490, 0]
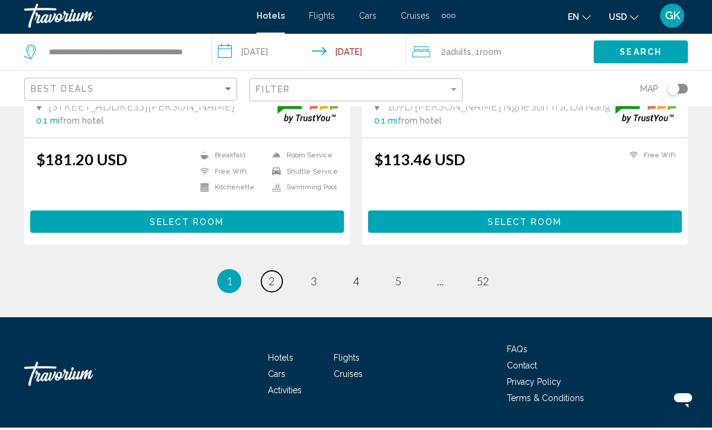
click at [269, 277] on span "2" at bounding box center [272, 283] width 6 height 13
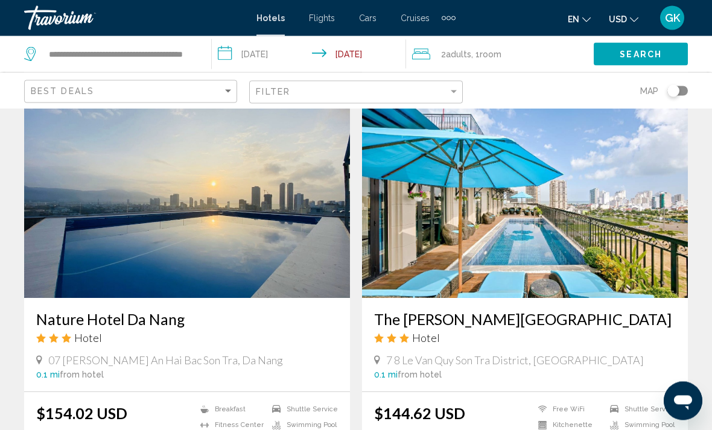
scroll to position [477, 0]
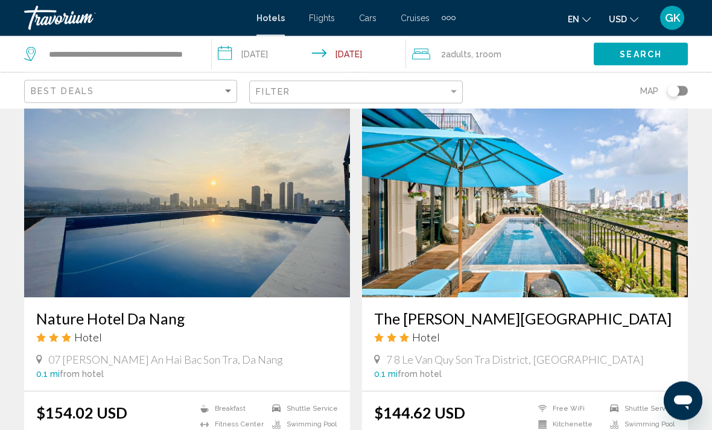
click at [592, 220] on img "Main content" at bounding box center [525, 201] width 326 height 193
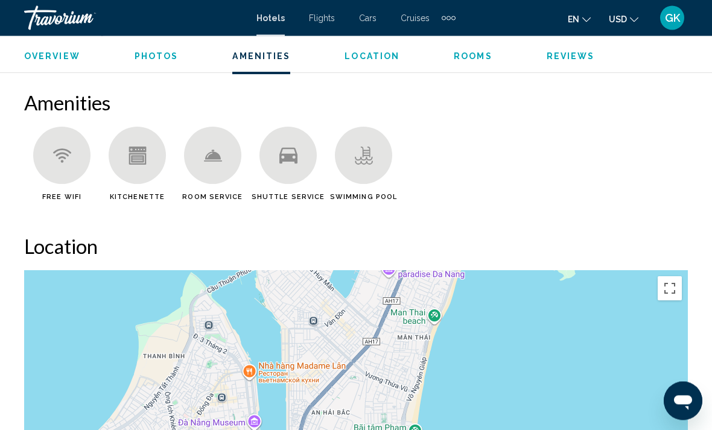
scroll to position [1142, 0]
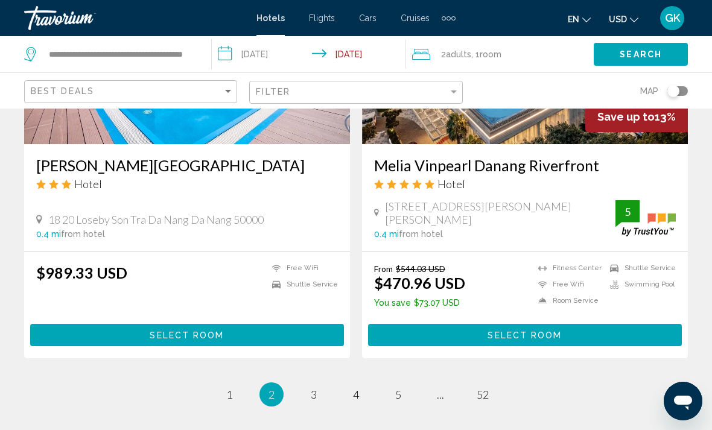
scroll to position [2394, 0]
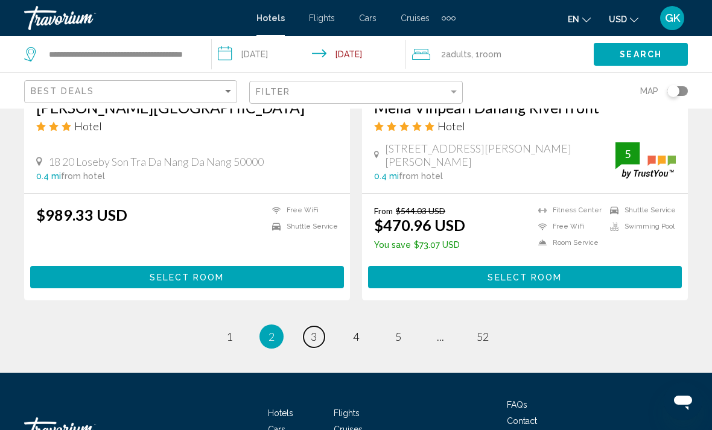
click at [313, 327] on link "page 3" at bounding box center [314, 337] width 21 height 21
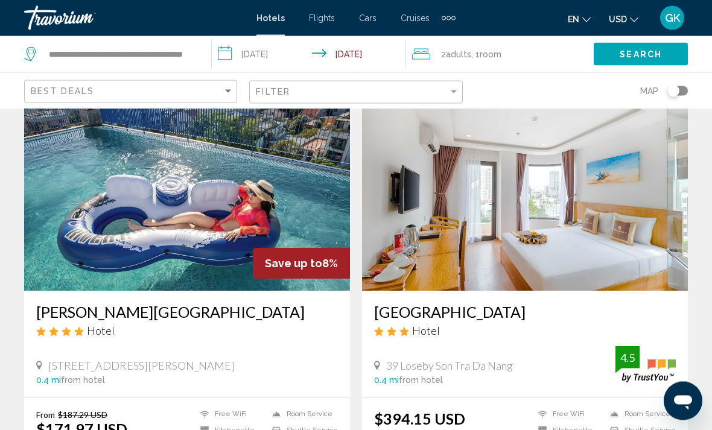
scroll to position [929, 0]
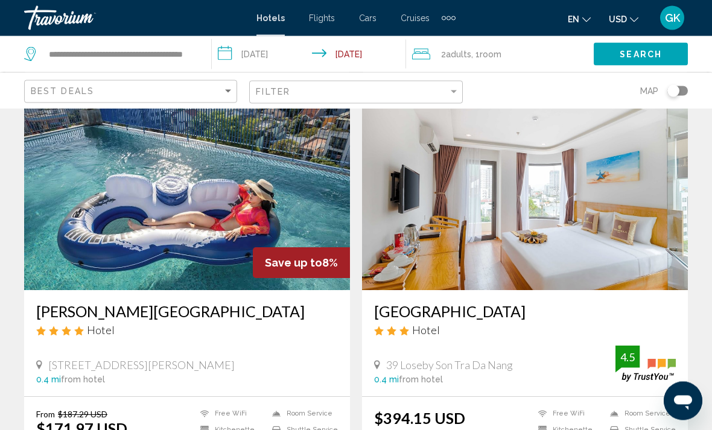
click at [246, 192] on img "Main content" at bounding box center [187, 194] width 326 height 193
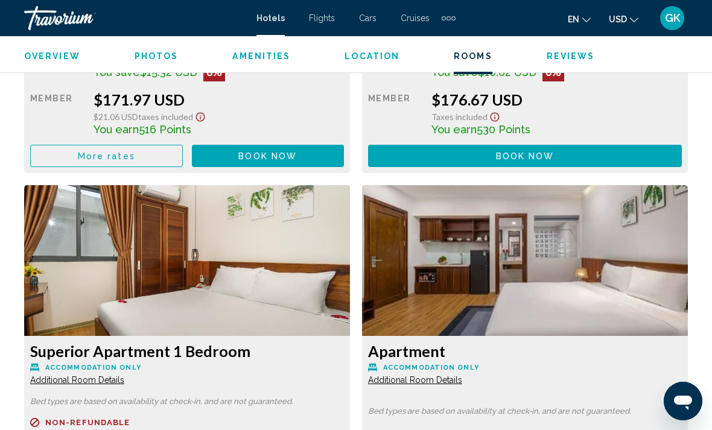
scroll to position [2084, 0]
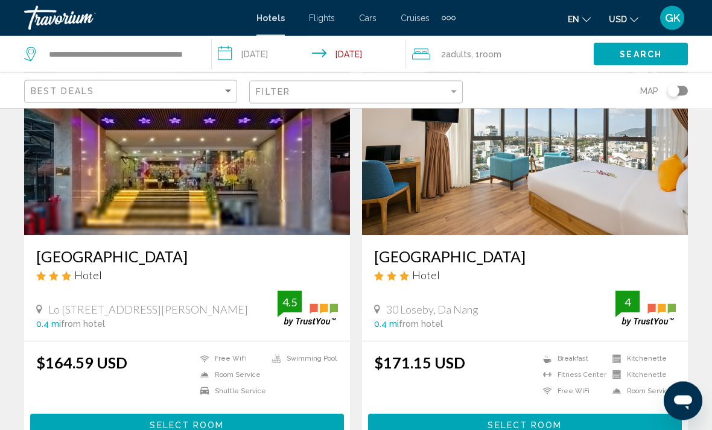
scroll to position [107, 0]
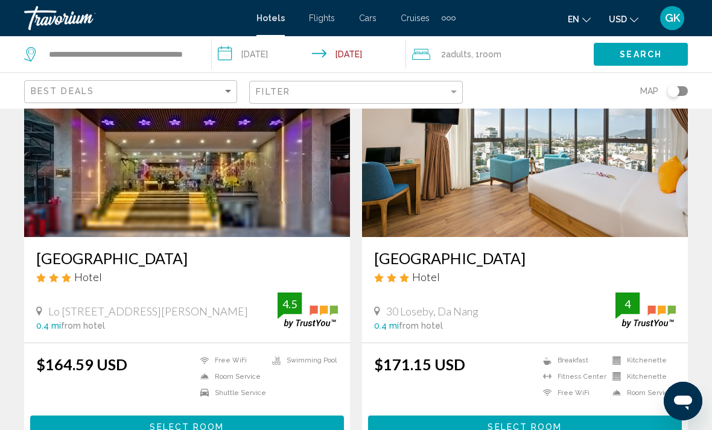
click at [581, 174] on img "Main content" at bounding box center [525, 140] width 326 height 193
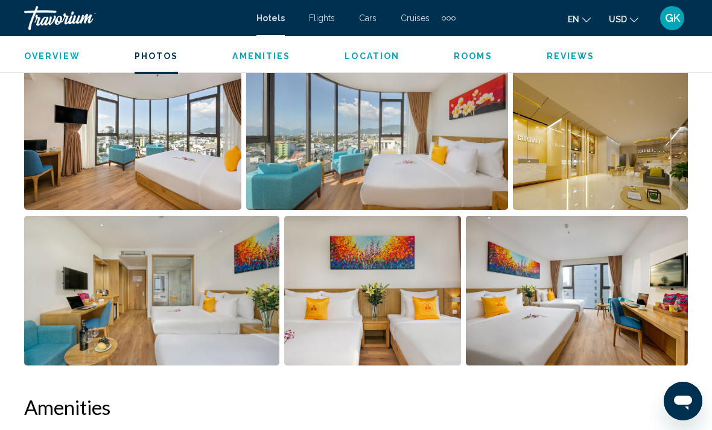
scroll to position [781, 0]
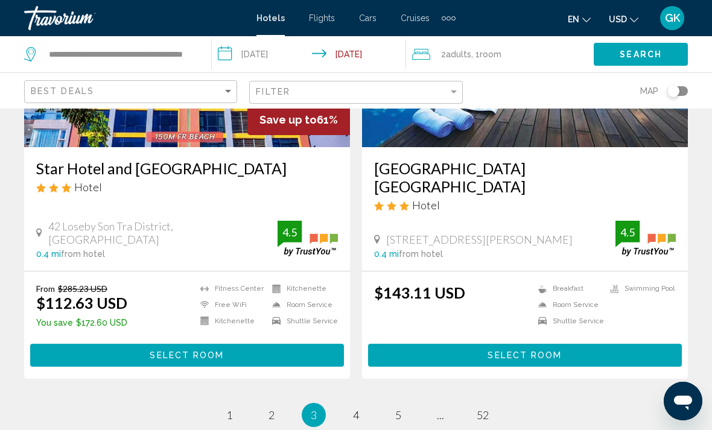
scroll to position [2452, 0]
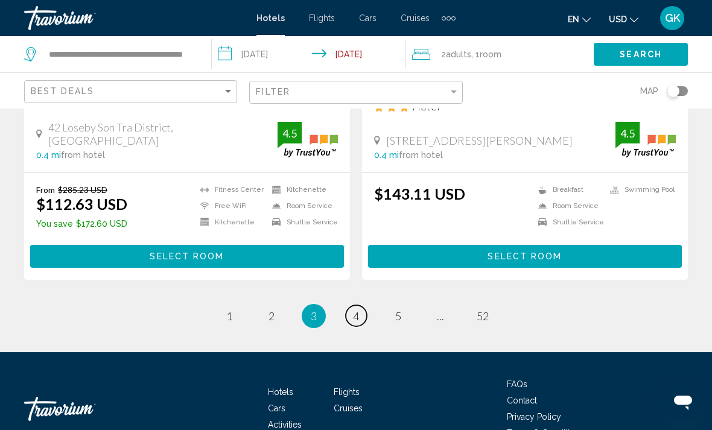
click at [353, 310] on span "4" at bounding box center [356, 316] width 6 height 13
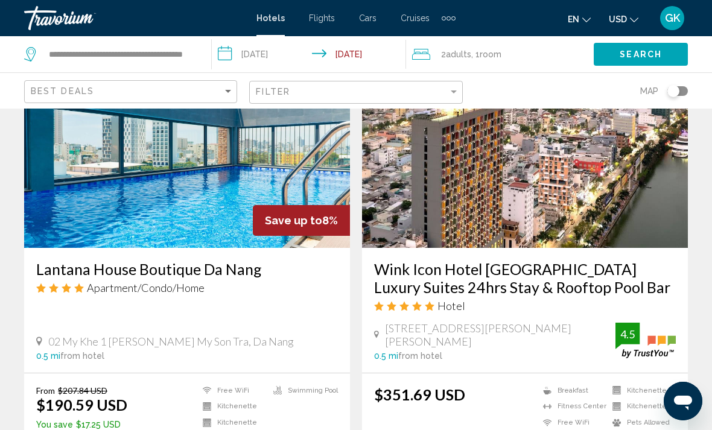
scroll to position [1394, 0]
click at [226, 169] on img "Main content" at bounding box center [187, 152] width 326 height 193
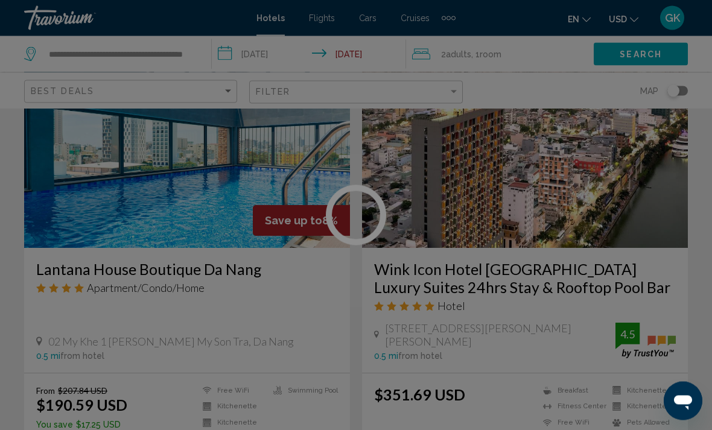
scroll to position [1395, 0]
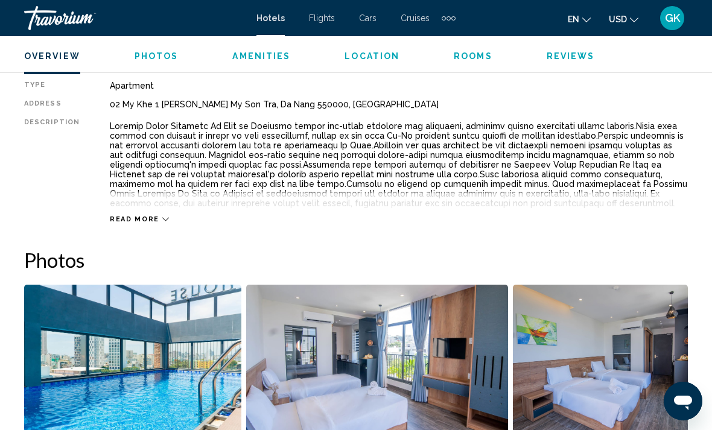
scroll to position [598, 0]
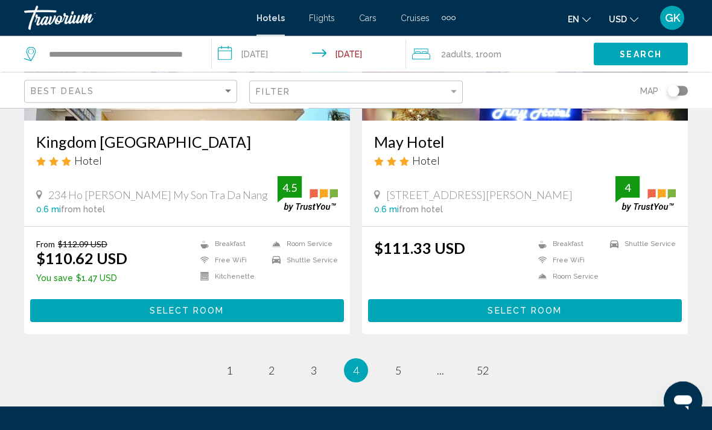
scroll to position [2468, 0]
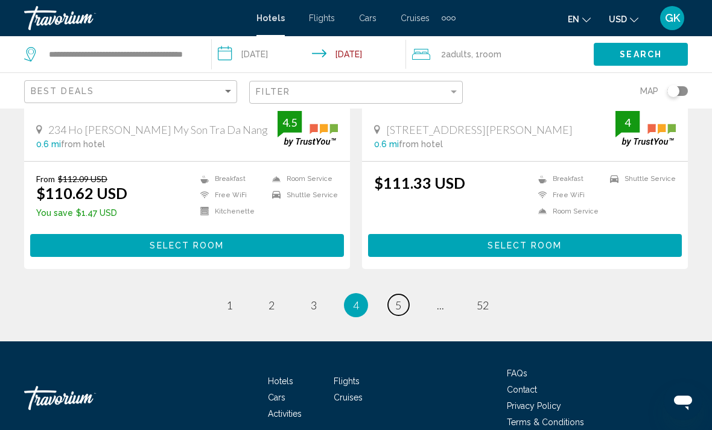
click at [397, 299] on span "5" at bounding box center [398, 305] width 6 height 13
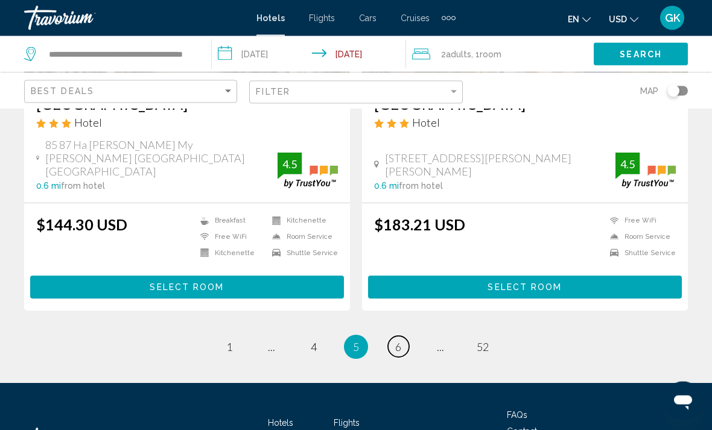
scroll to position [2463, 0]
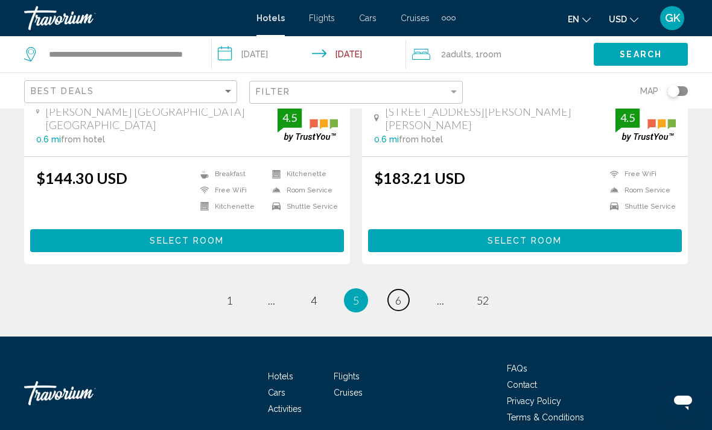
click at [402, 290] on link "page 6" at bounding box center [398, 300] width 21 height 21
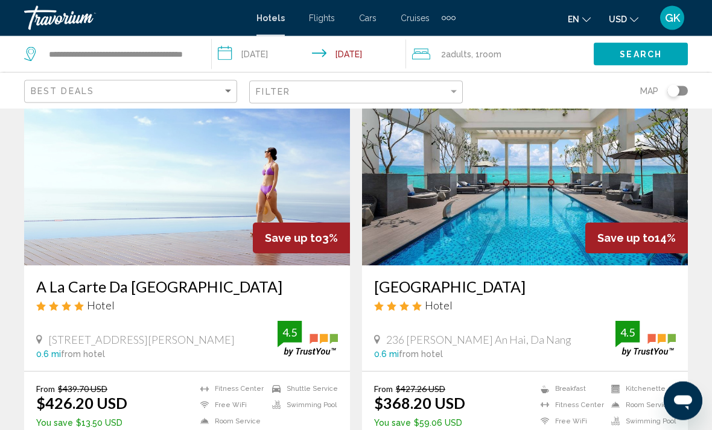
scroll to position [80, 0]
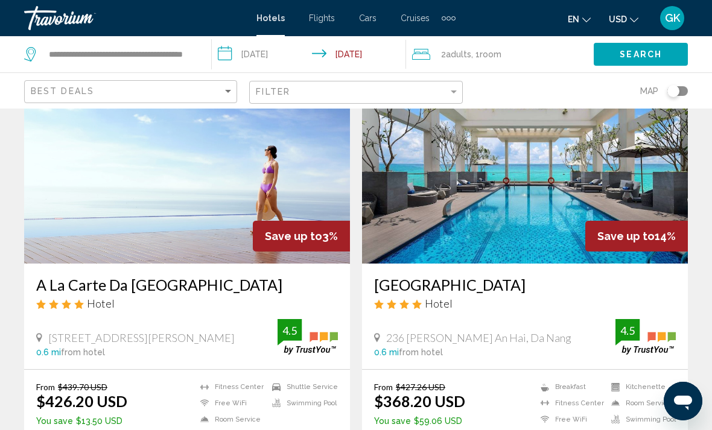
click at [618, 197] on img "Main content" at bounding box center [525, 167] width 326 height 193
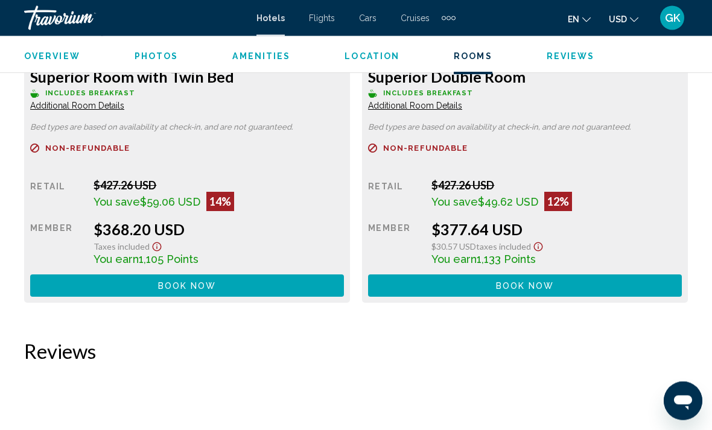
scroll to position [2000, 0]
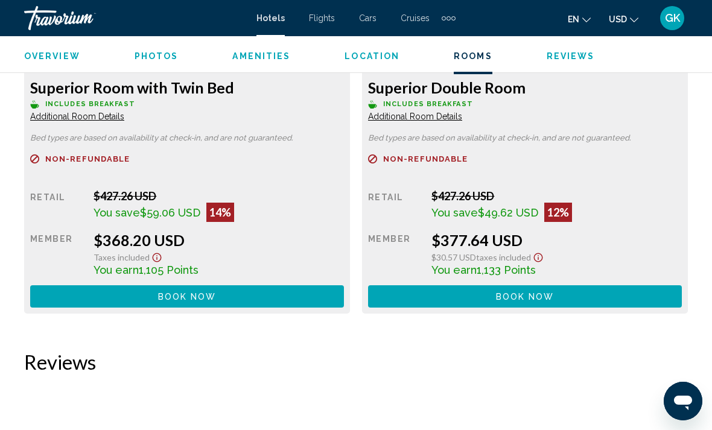
click at [316, 296] on button "Book now No longer available" at bounding box center [187, 297] width 314 height 22
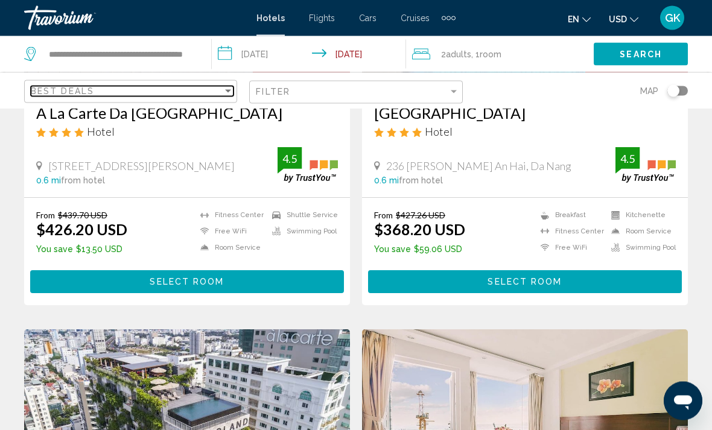
click at [190, 88] on div "Best Deals" at bounding box center [127, 91] width 192 height 10
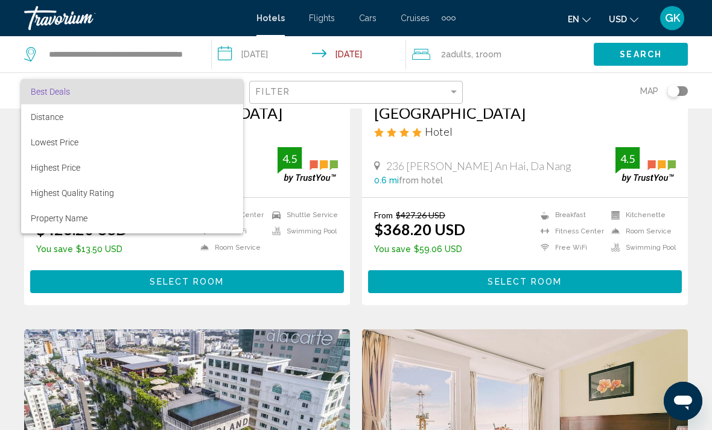
click at [352, 87] on div at bounding box center [356, 215] width 712 height 430
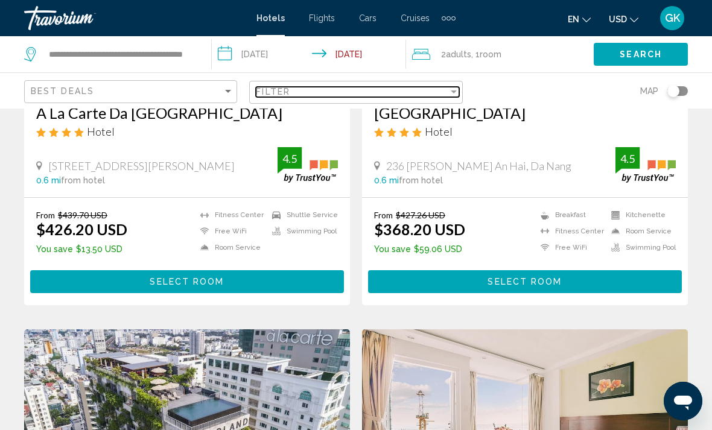
click at [357, 87] on div "Filter" at bounding box center [352, 92] width 192 height 10
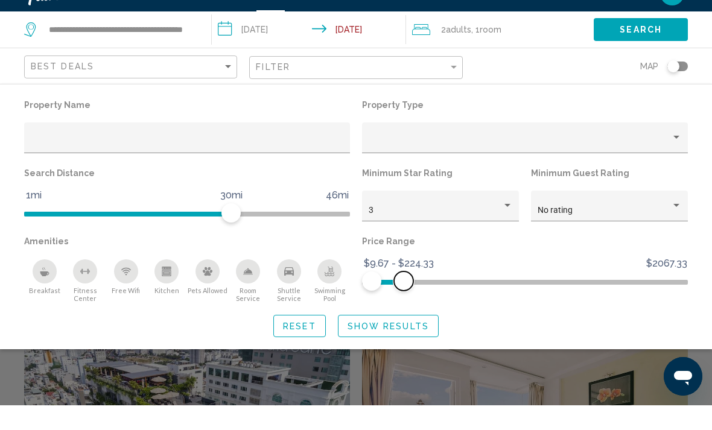
scroll to position [218, 0]
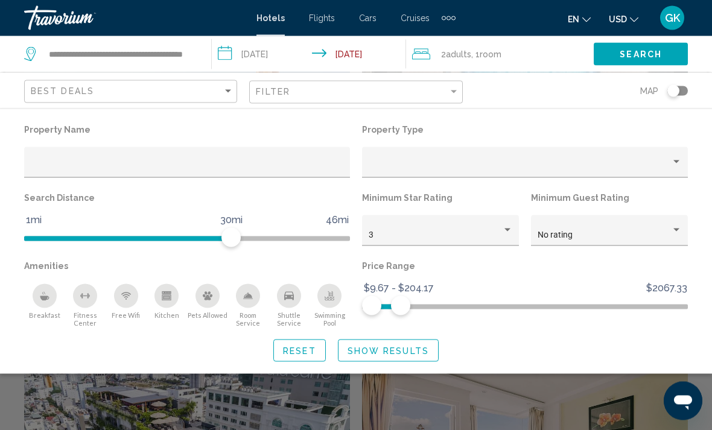
click at [424, 347] on span "Show Results" at bounding box center [389, 352] width 82 height 10
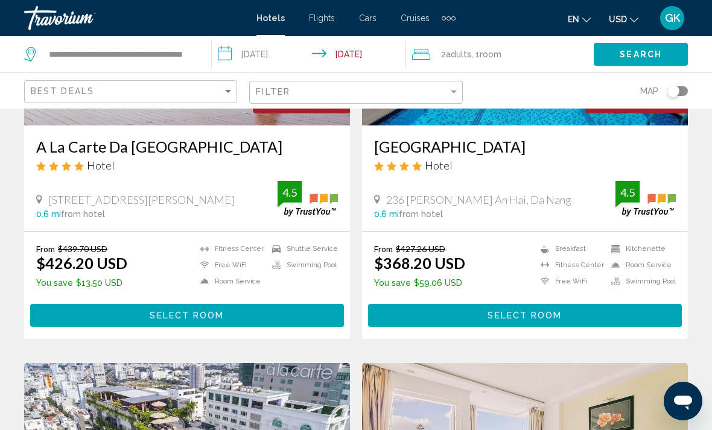
click at [674, 61] on button "Search" at bounding box center [641, 54] width 94 height 22
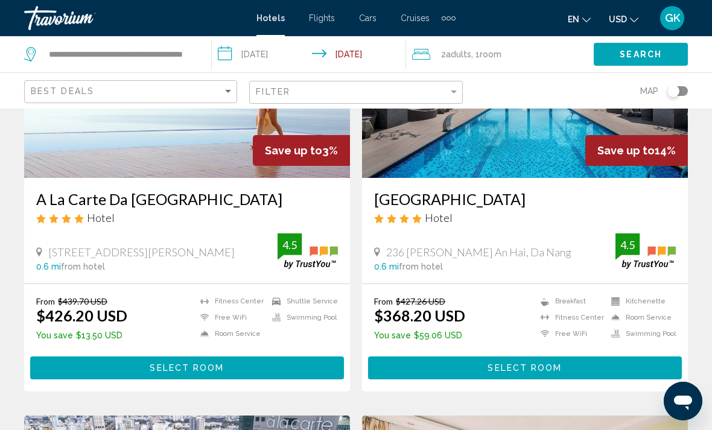
scroll to position [164, 0]
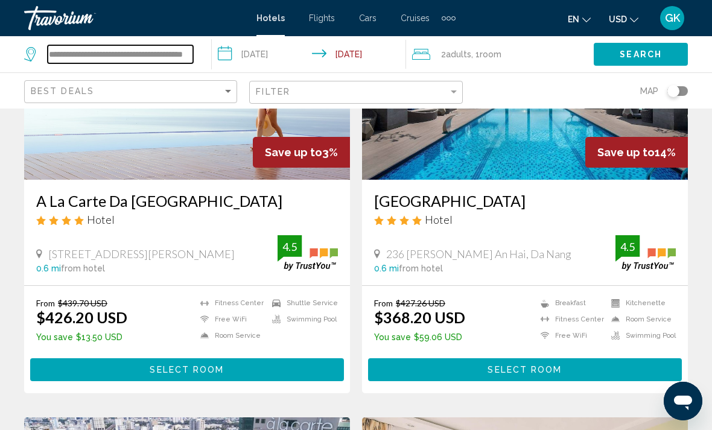
click at [106, 52] on input "**********" at bounding box center [120, 54] width 145 height 18
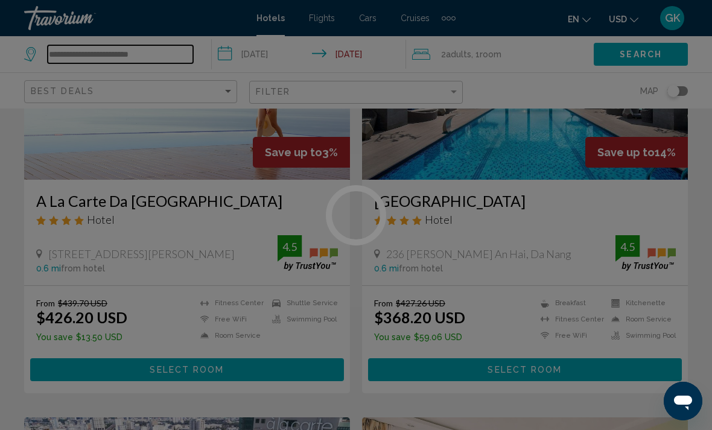
type input "**********"
click at [109, 51] on div at bounding box center [356, 215] width 712 height 430
click at [171, 53] on div at bounding box center [356, 215] width 712 height 430
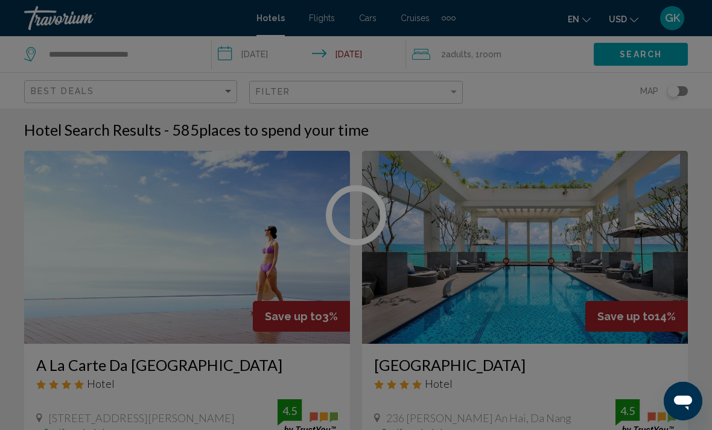
click at [113, 60] on div at bounding box center [356, 215] width 712 height 430
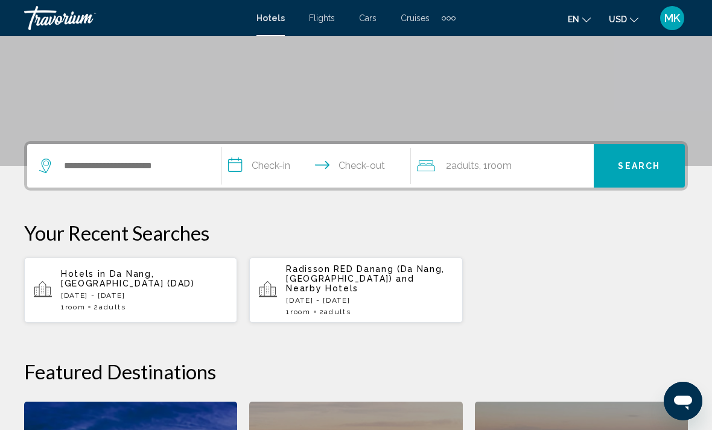
scroll to position [192, 0]
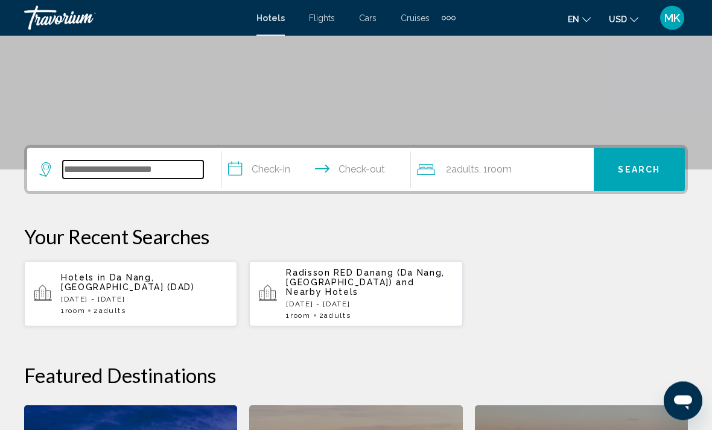
click at [104, 164] on input "Search widget" at bounding box center [133, 170] width 141 height 18
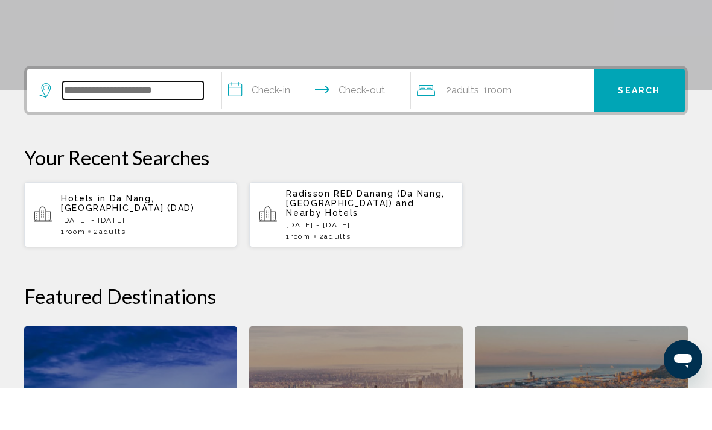
scroll to position [257, 0]
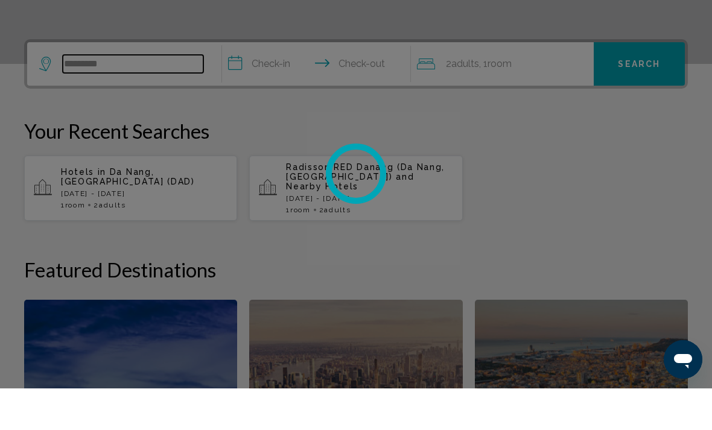
type input "*******"
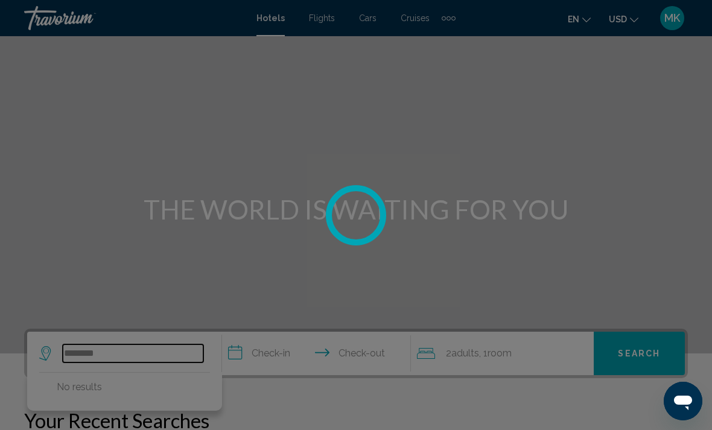
scroll to position [0, 0]
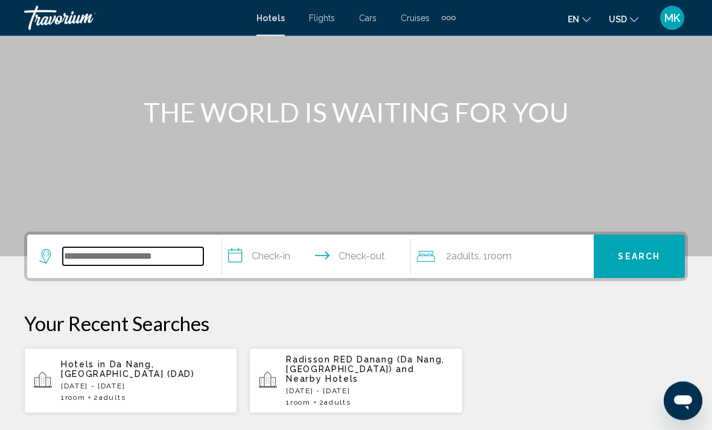
click at [147, 265] on input "Search widget" at bounding box center [133, 257] width 141 height 18
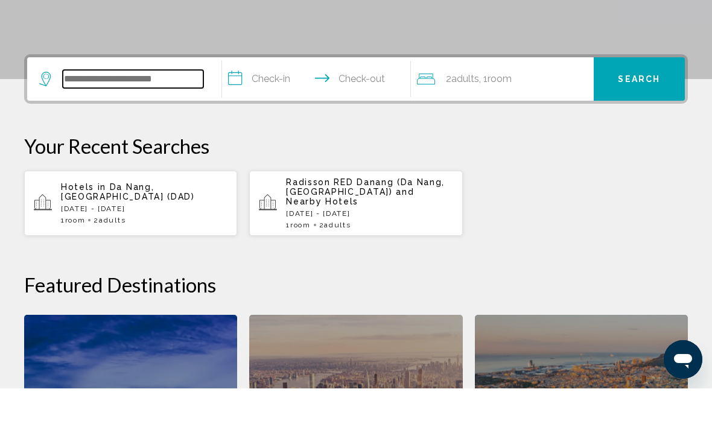
scroll to position [257, 0]
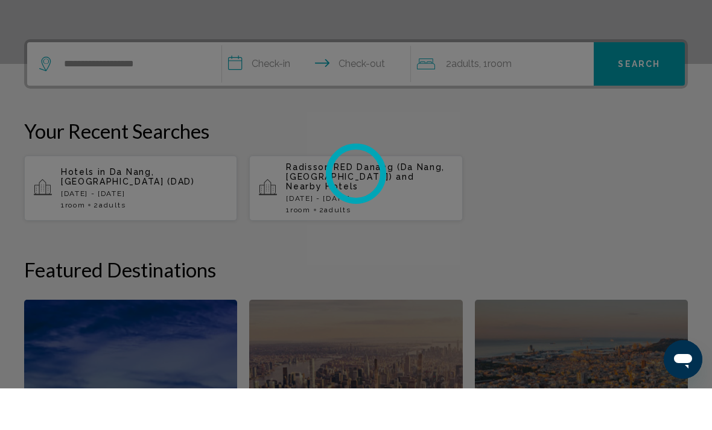
click at [253, 64] on div at bounding box center [356, 215] width 712 height 430
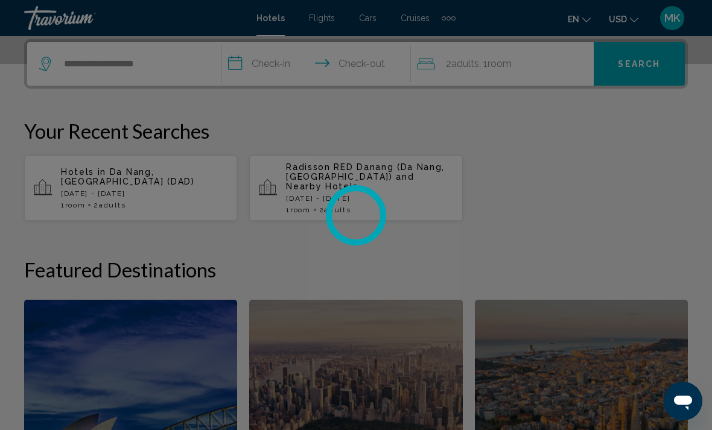
click at [246, 64] on div at bounding box center [356, 215] width 712 height 430
click at [234, 66] on div at bounding box center [356, 215] width 712 height 430
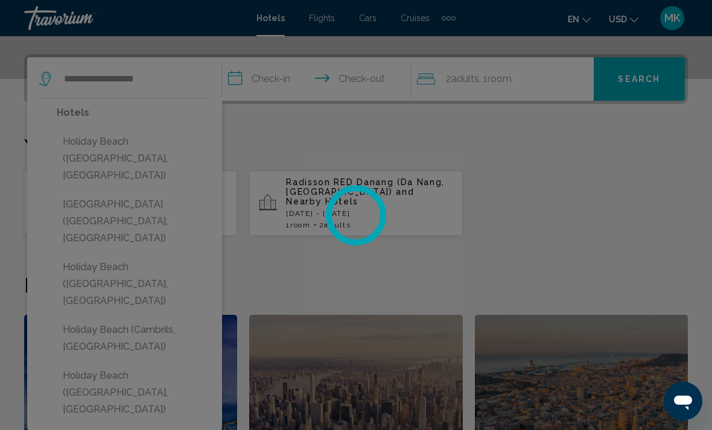
scroll to position [284, 0]
click at [175, 82] on div at bounding box center [356, 215] width 712 height 430
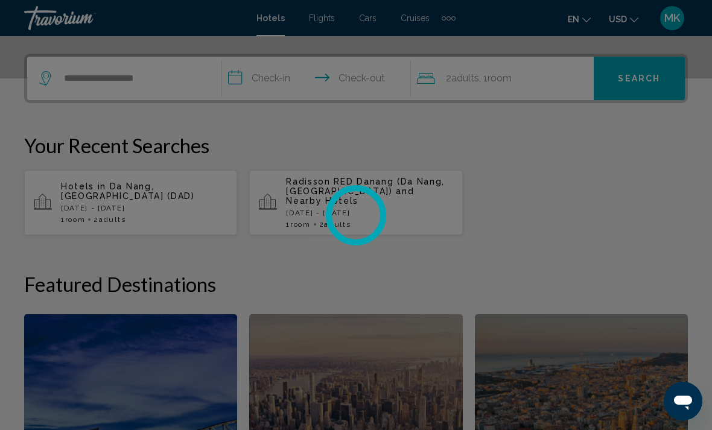
click at [185, 75] on div at bounding box center [356, 215] width 712 height 430
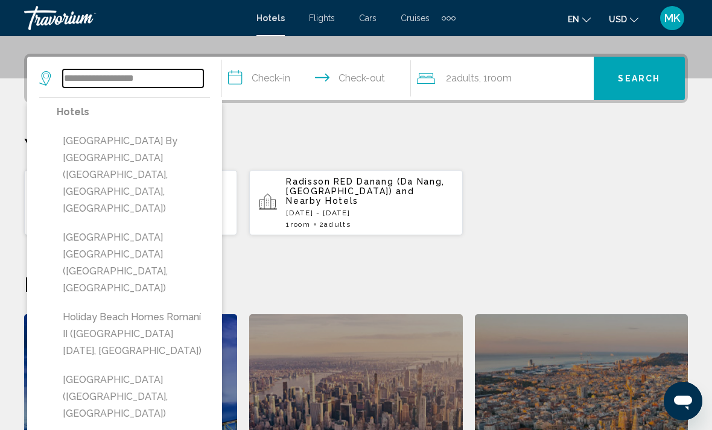
click at [193, 86] on input "**********" at bounding box center [133, 78] width 141 height 18
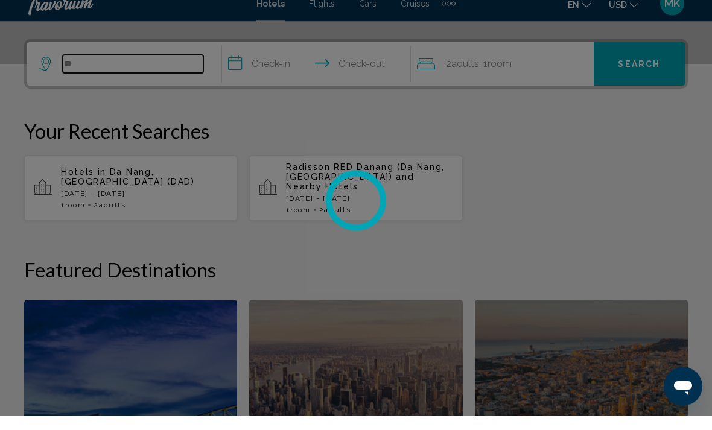
type input "*"
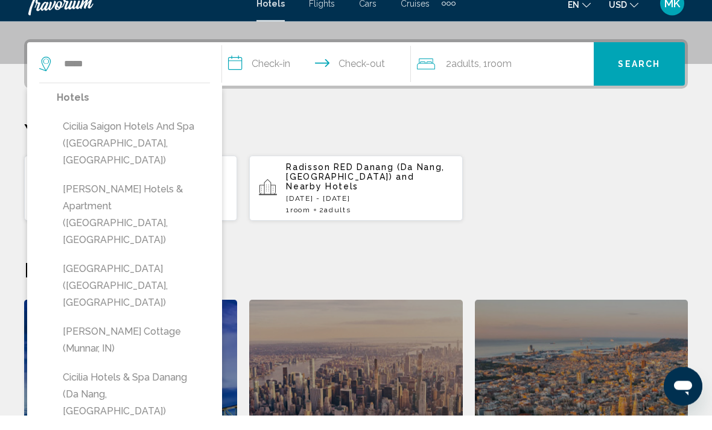
click at [139, 382] on button "Cicilia Hotels & Spa Danang (Da Nang, [GEOGRAPHIC_DATA])" at bounding box center [133, 410] width 153 height 57
type input "**********"
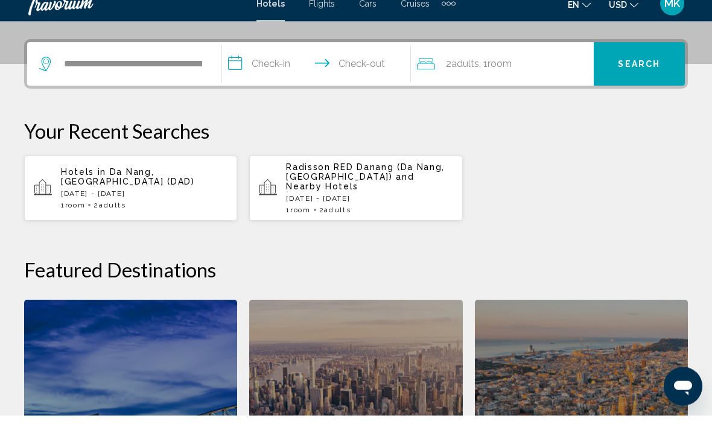
click at [235, 66] on input "**********" at bounding box center [319, 80] width 194 height 47
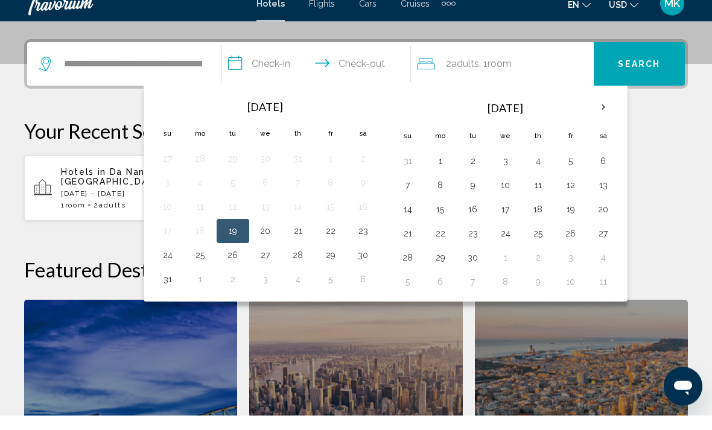
scroll to position [298, 0]
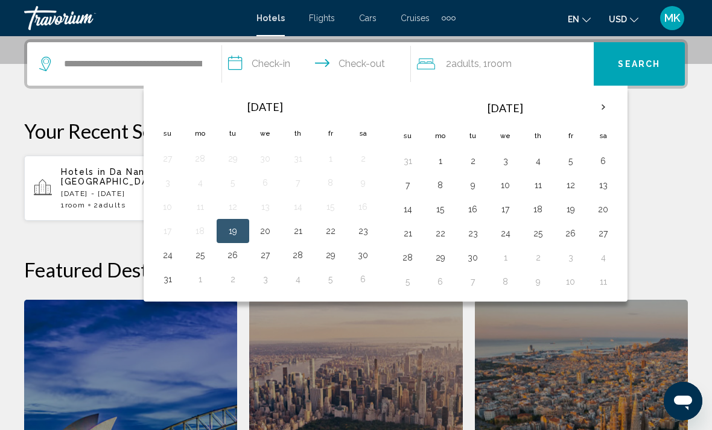
click at [298, 232] on button "21" at bounding box center [298, 231] width 19 height 17
click at [263, 259] on button "27" at bounding box center [265, 255] width 19 height 17
type input "**********"
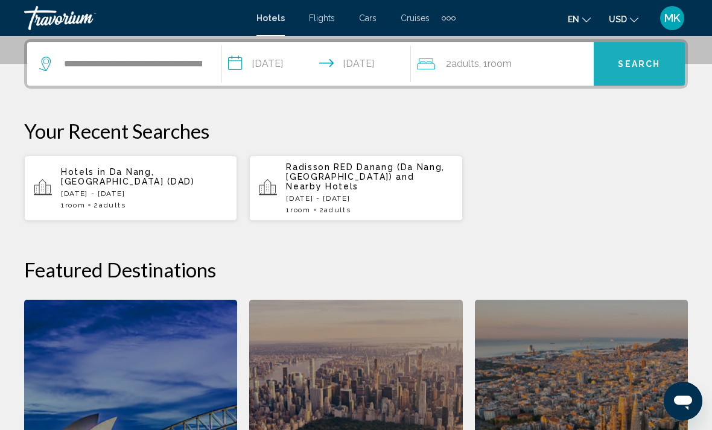
click at [639, 60] on span "Search" at bounding box center [639, 65] width 42 height 10
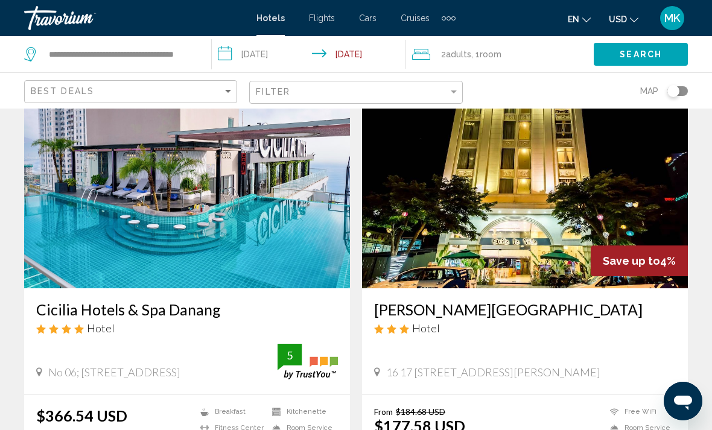
scroll to position [57, 0]
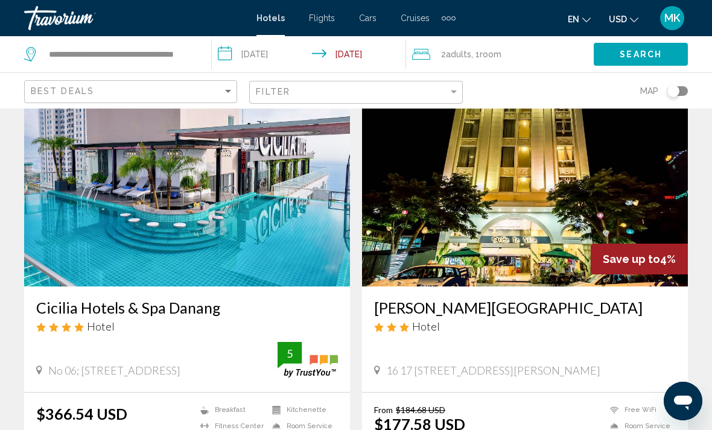
click at [263, 222] on img "Main content" at bounding box center [187, 190] width 326 height 193
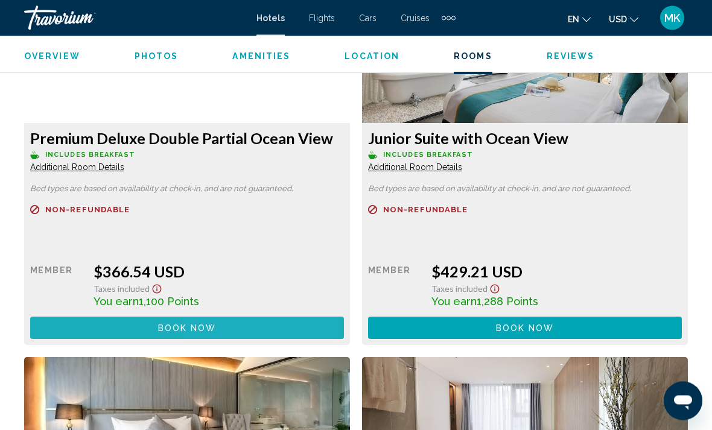
scroll to position [1949, 0]
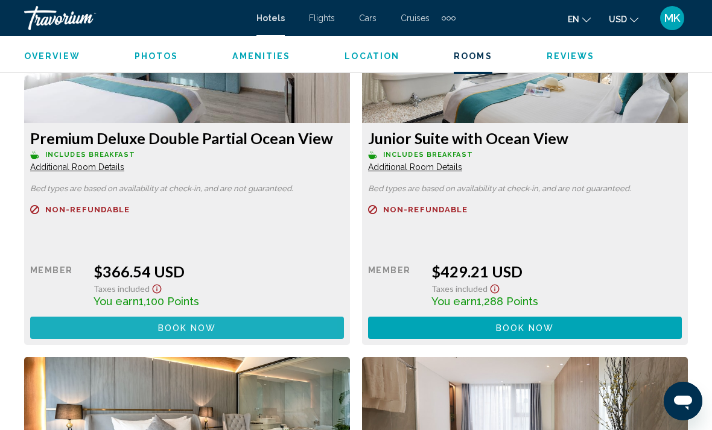
click at [233, 330] on button "Book now No longer available" at bounding box center [187, 328] width 314 height 22
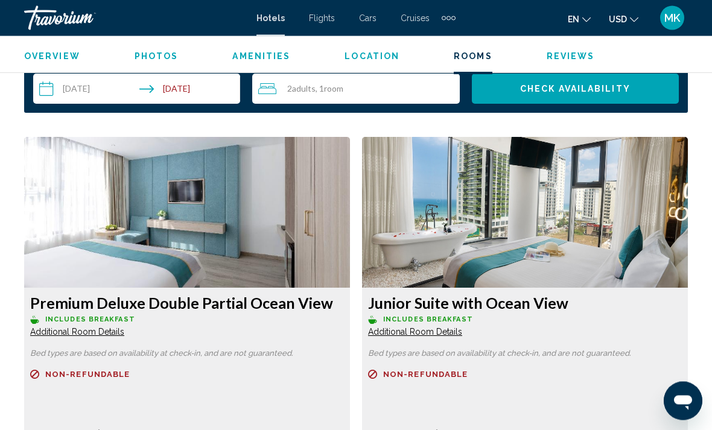
scroll to position [1781, 0]
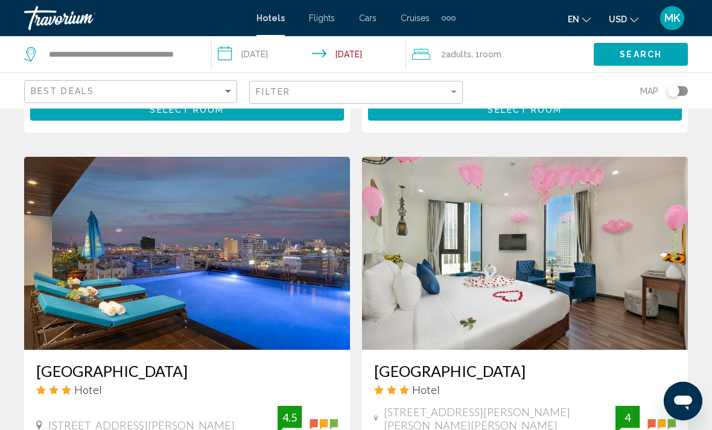
scroll to position [1784, 0]
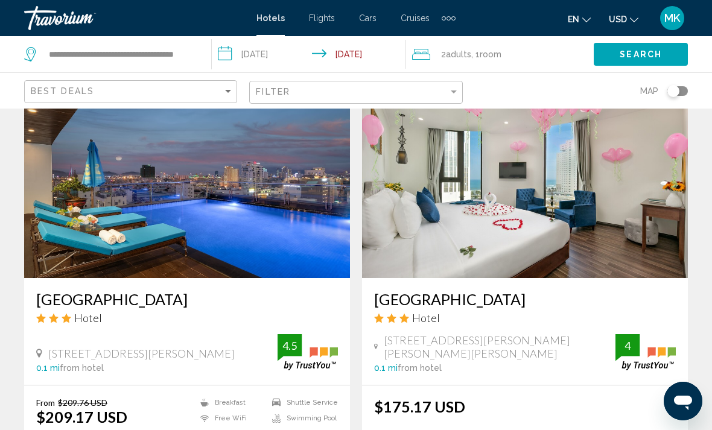
click at [256, 182] on img "Main content" at bounding box center [187, 181] width 326 height 193
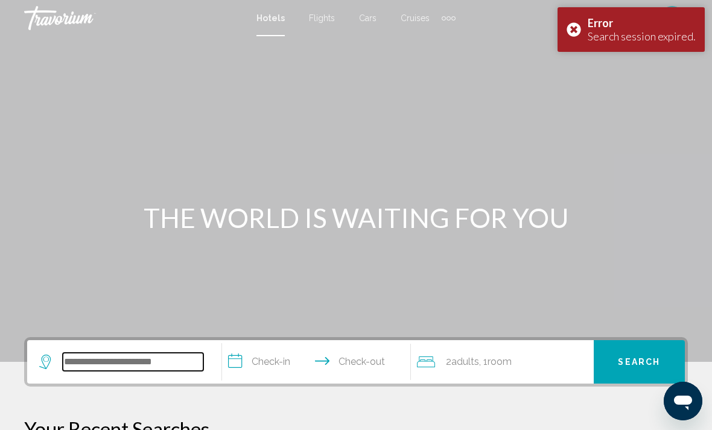
click at [159, 359] on input "Search widget" at bounding box center [133, 362] width 141 height 18
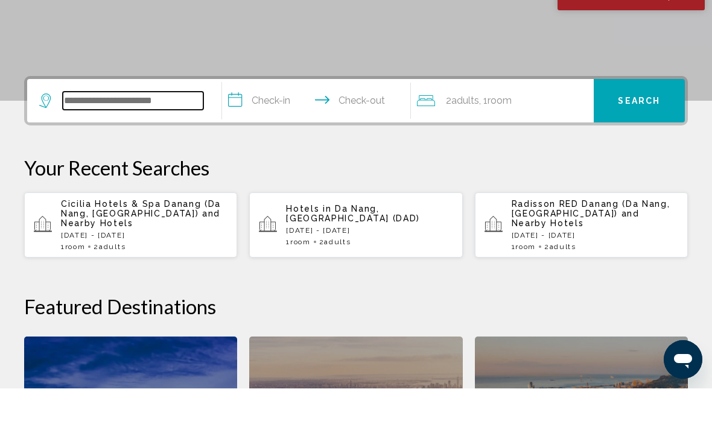
scroll to position [257, 0]
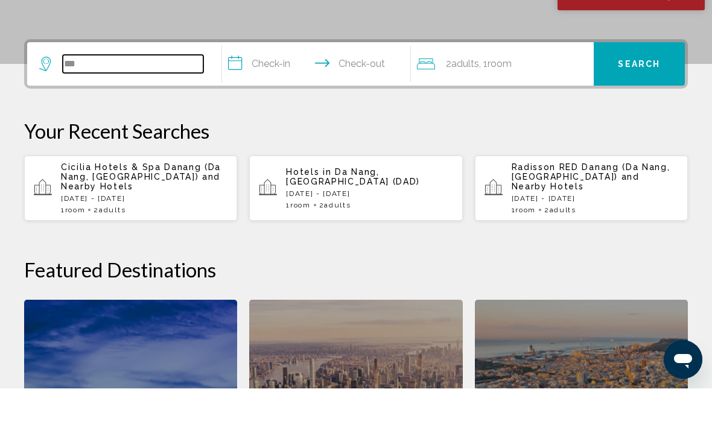
type input "****"
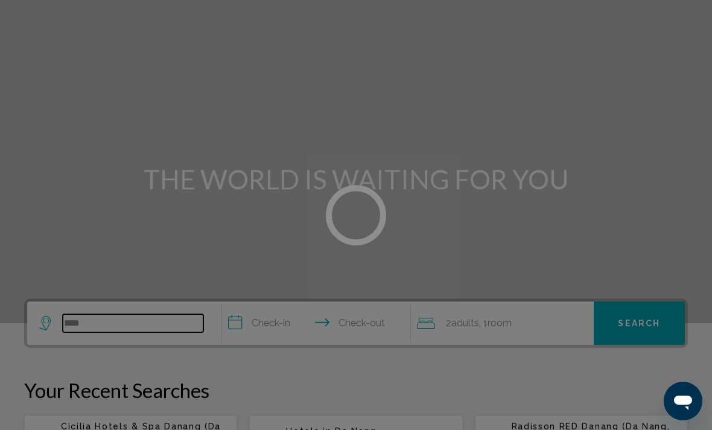
scroll to position [0, 0]
